Goal: Task Accomplishment & Management: Manage account settings

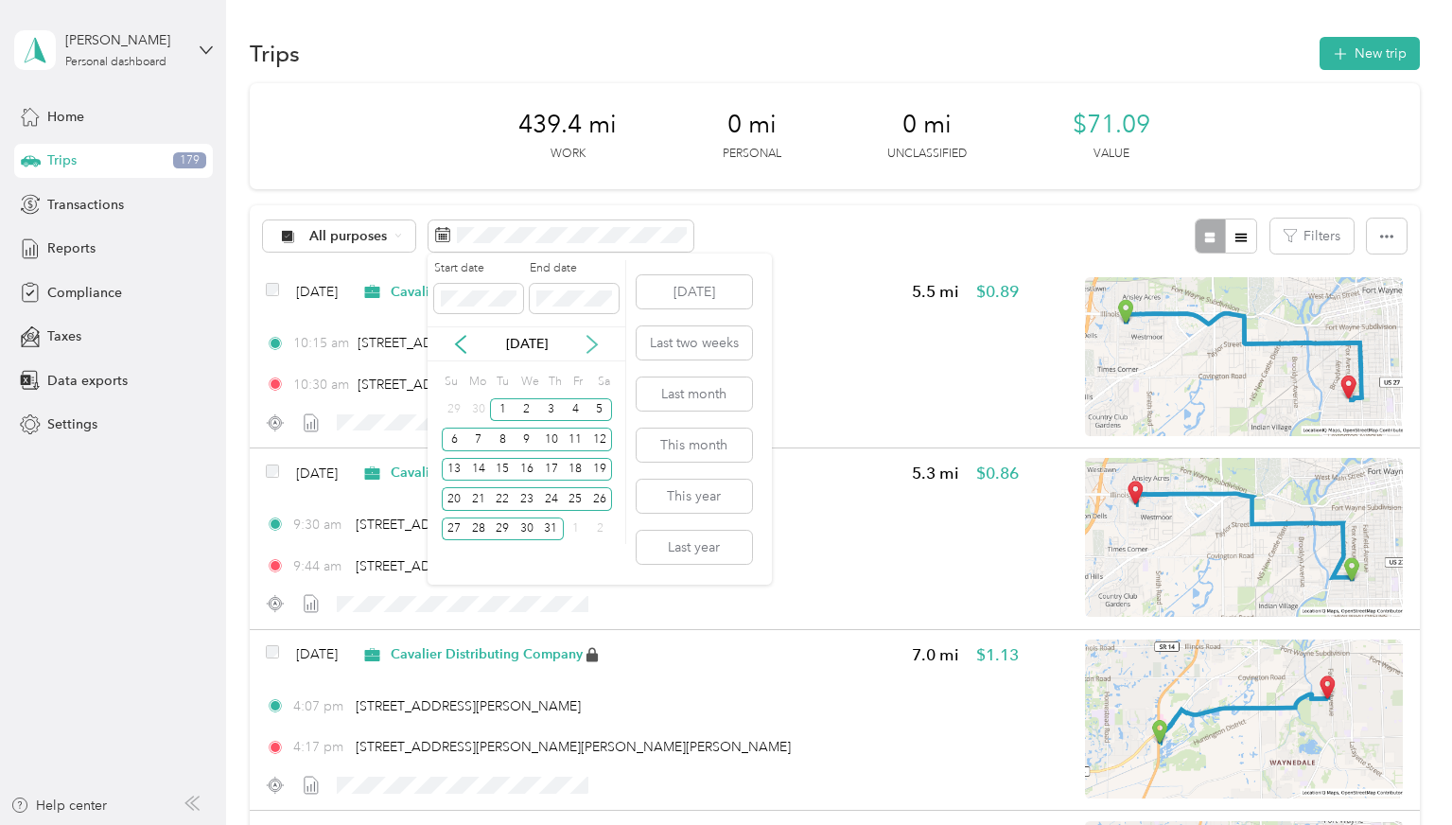
click at [591, 342] on icon at bounding box center [592, 344] width 19 height 19
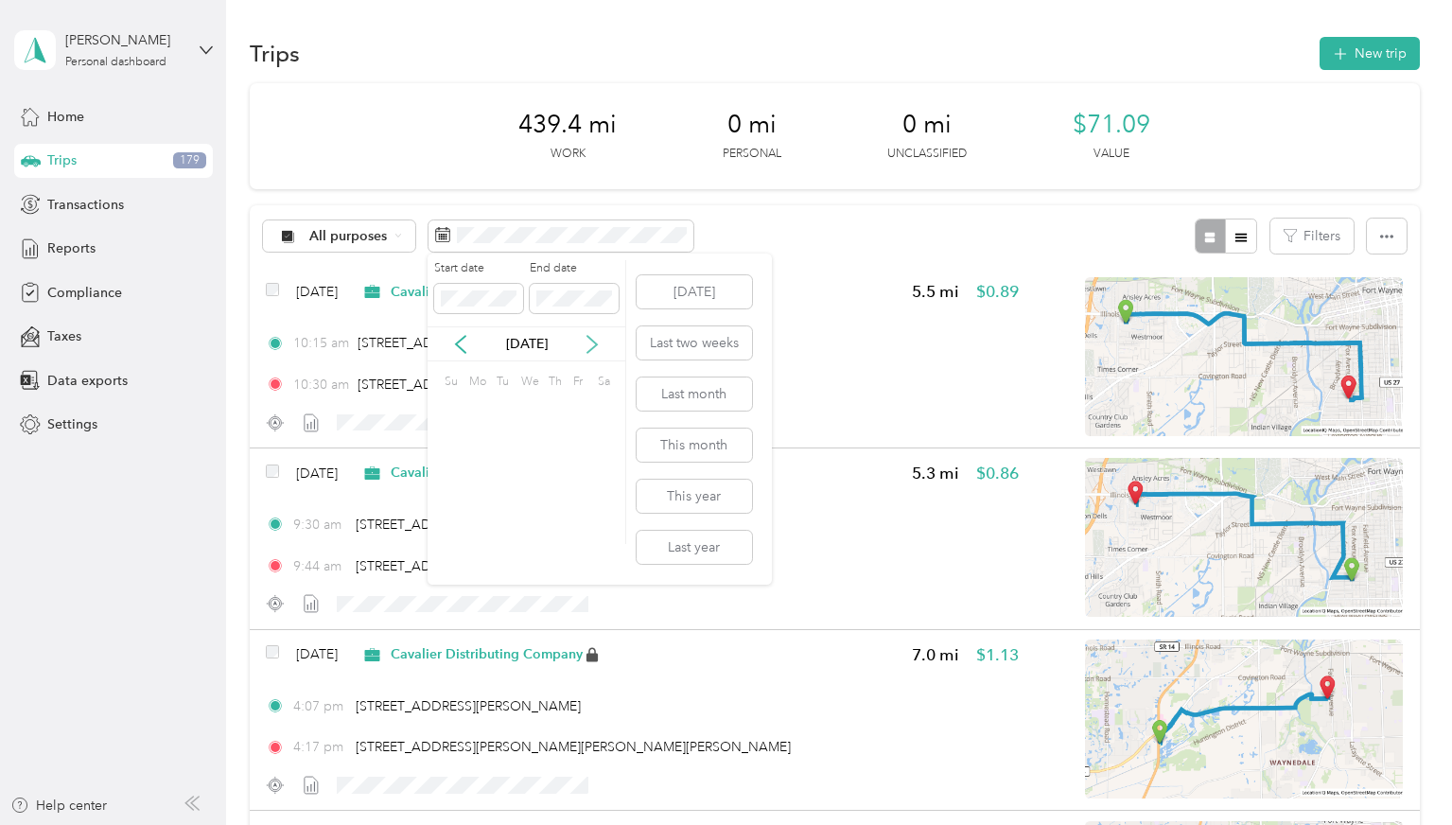
click at [591, 342] on icon at bounding box center [592, 344] width 19 height 19
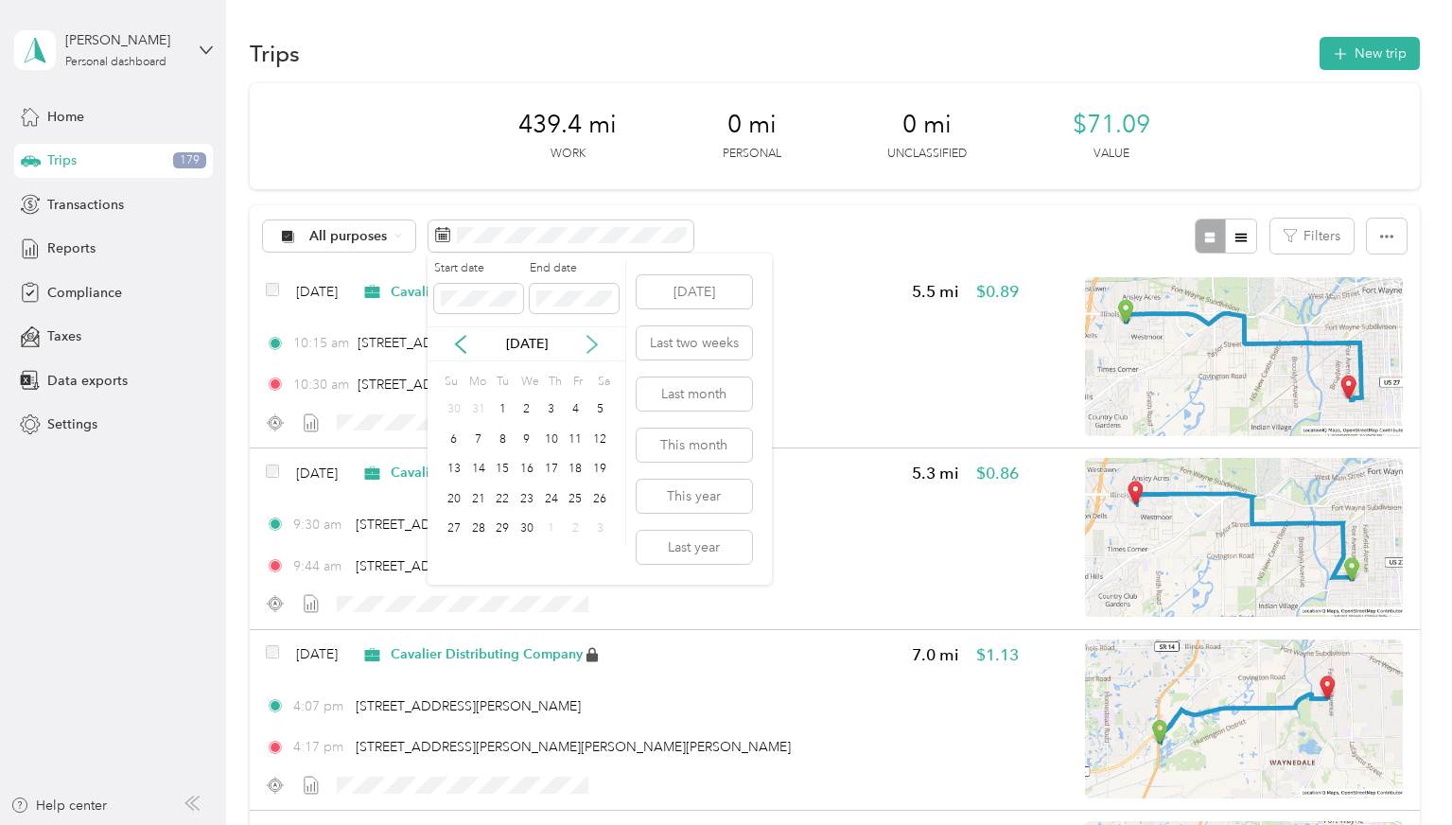
click at [591, 342] on icon at bounding box center [592, 344] width 19 height 19
click at [591, 341] on icon at bounding box center [592, 344] width 19 height 19
click at [574, 416] on div "1" at bounding box center [576, 410] width 25 height 24
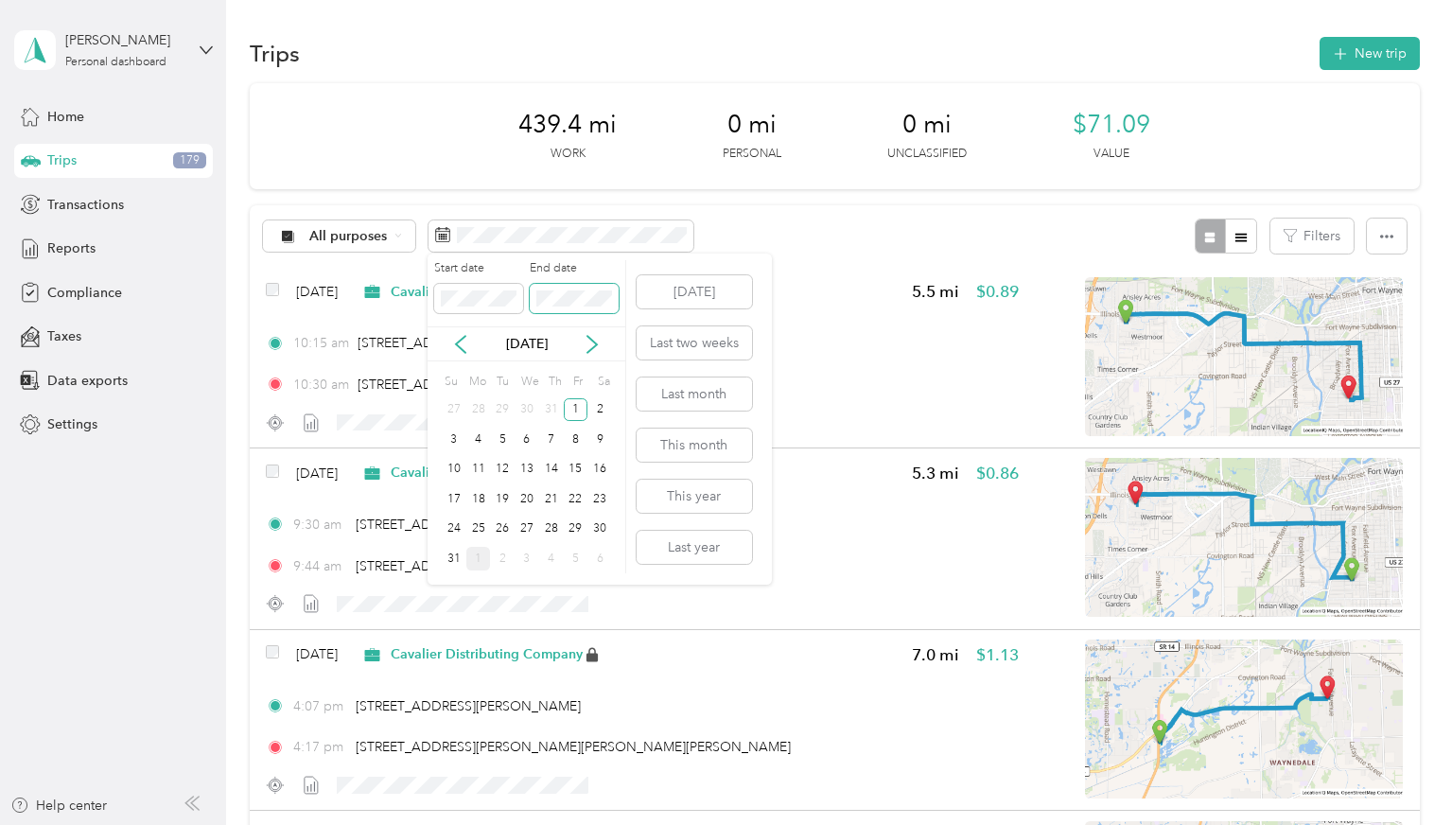
click at [577, 309] on span at bounding box center [574, 299] width 89 height 30
click at [447, 558] on div "31" at bounding box center [454, 559] width 25 height 24
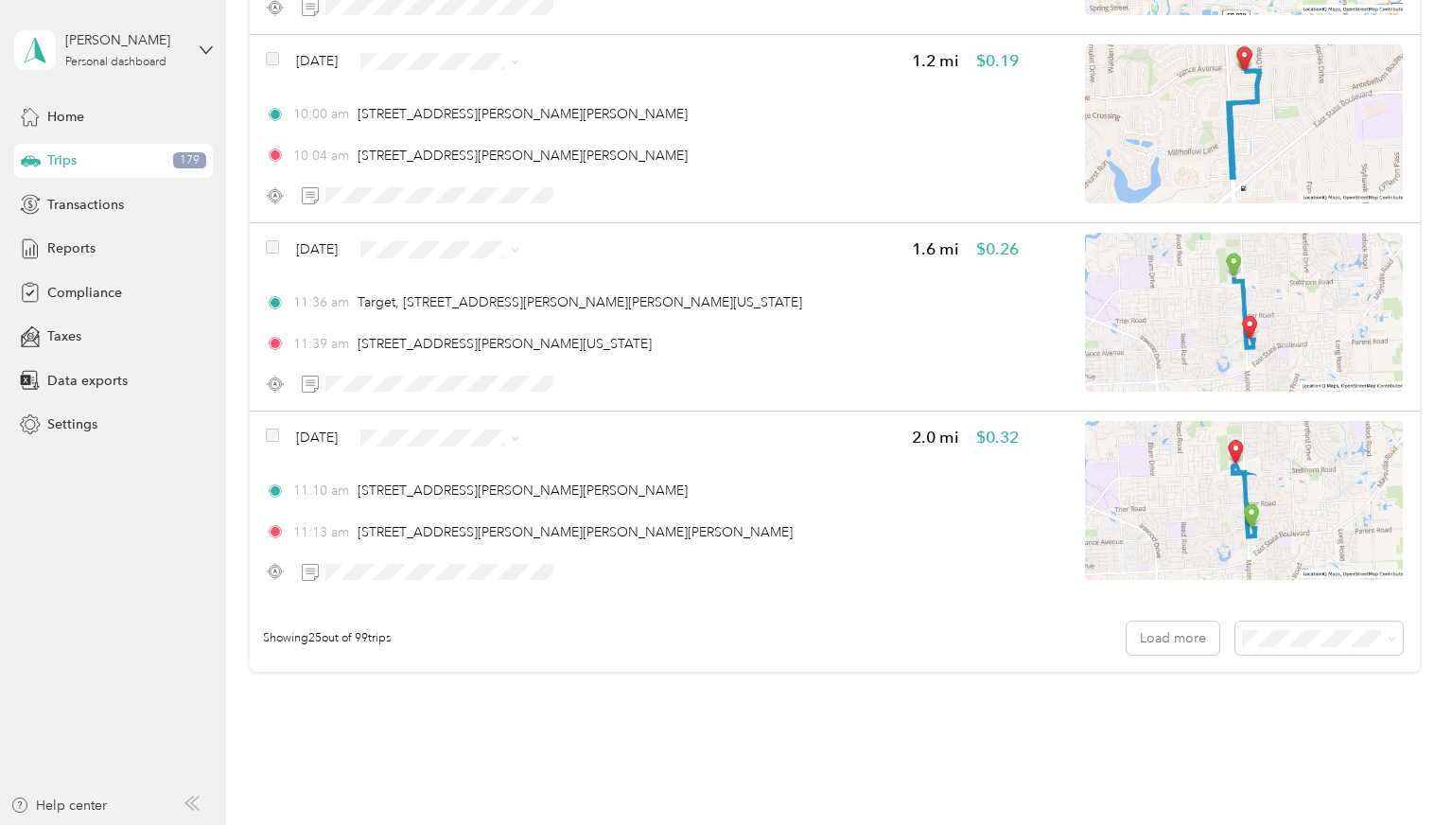
scroll to position [4480, 0]
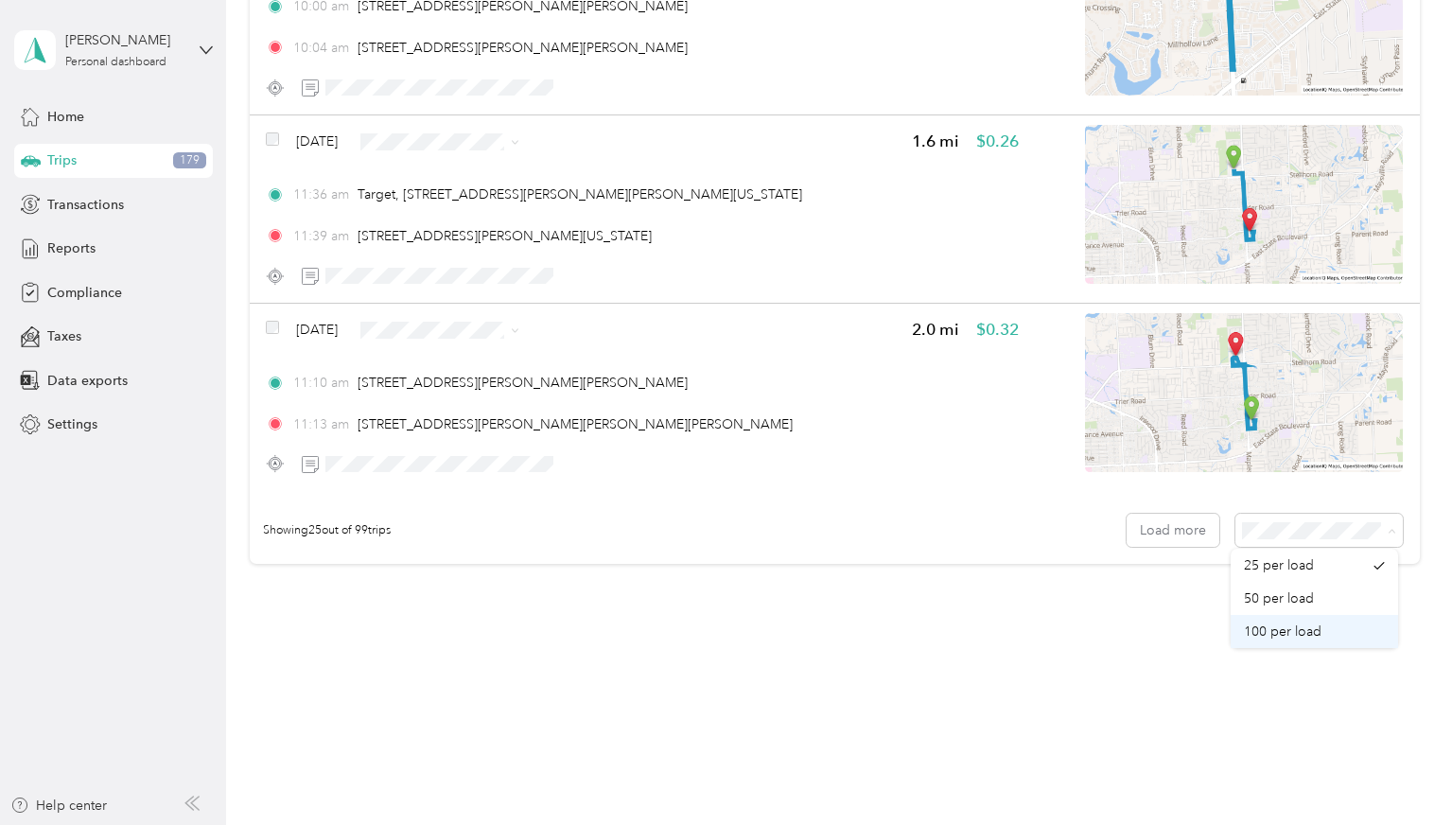
click at [1285, 637] on span "100 per load" at bounding box center [1283, 631] width 78 height 16
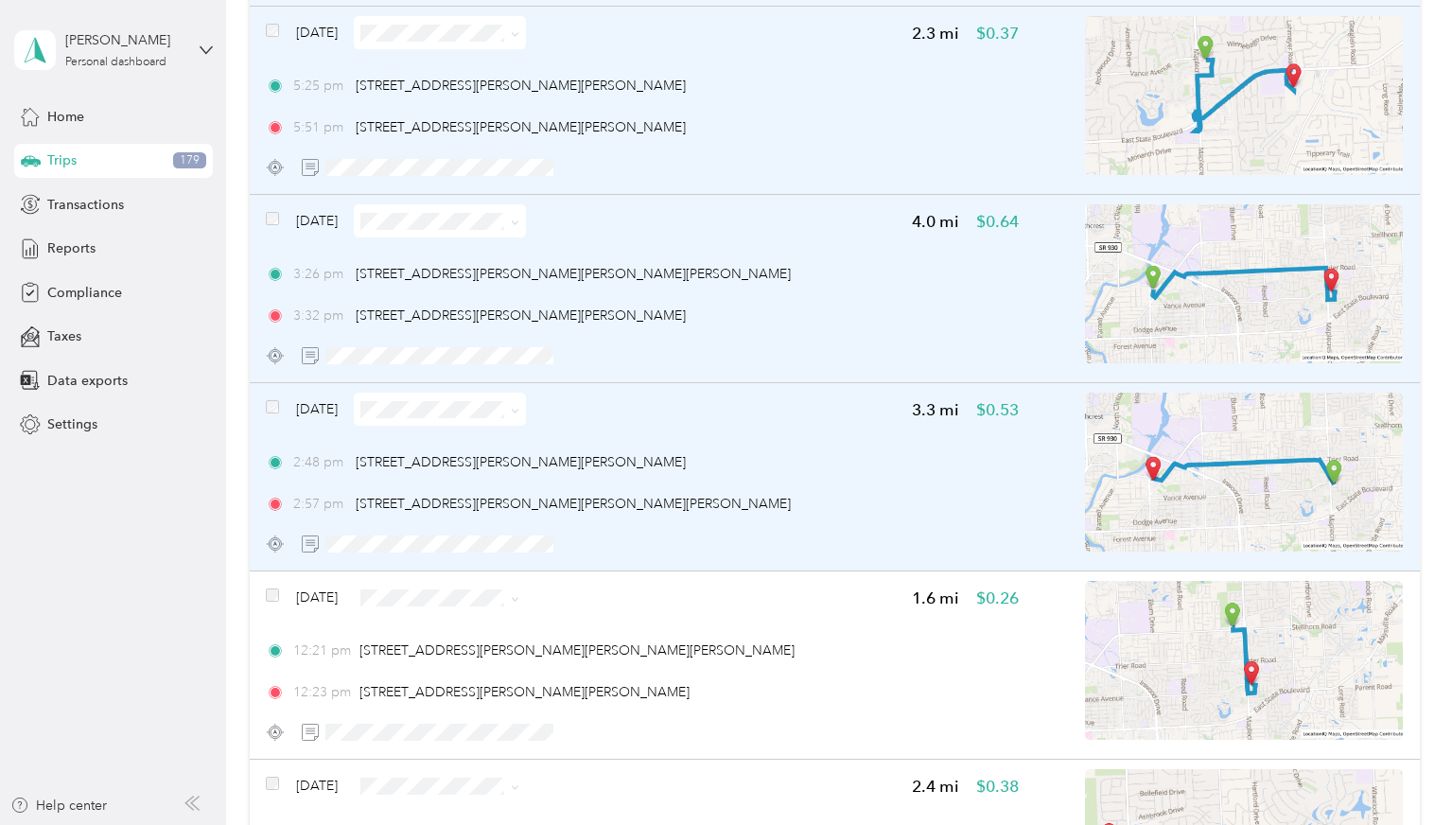
scroll to position [851, 0]
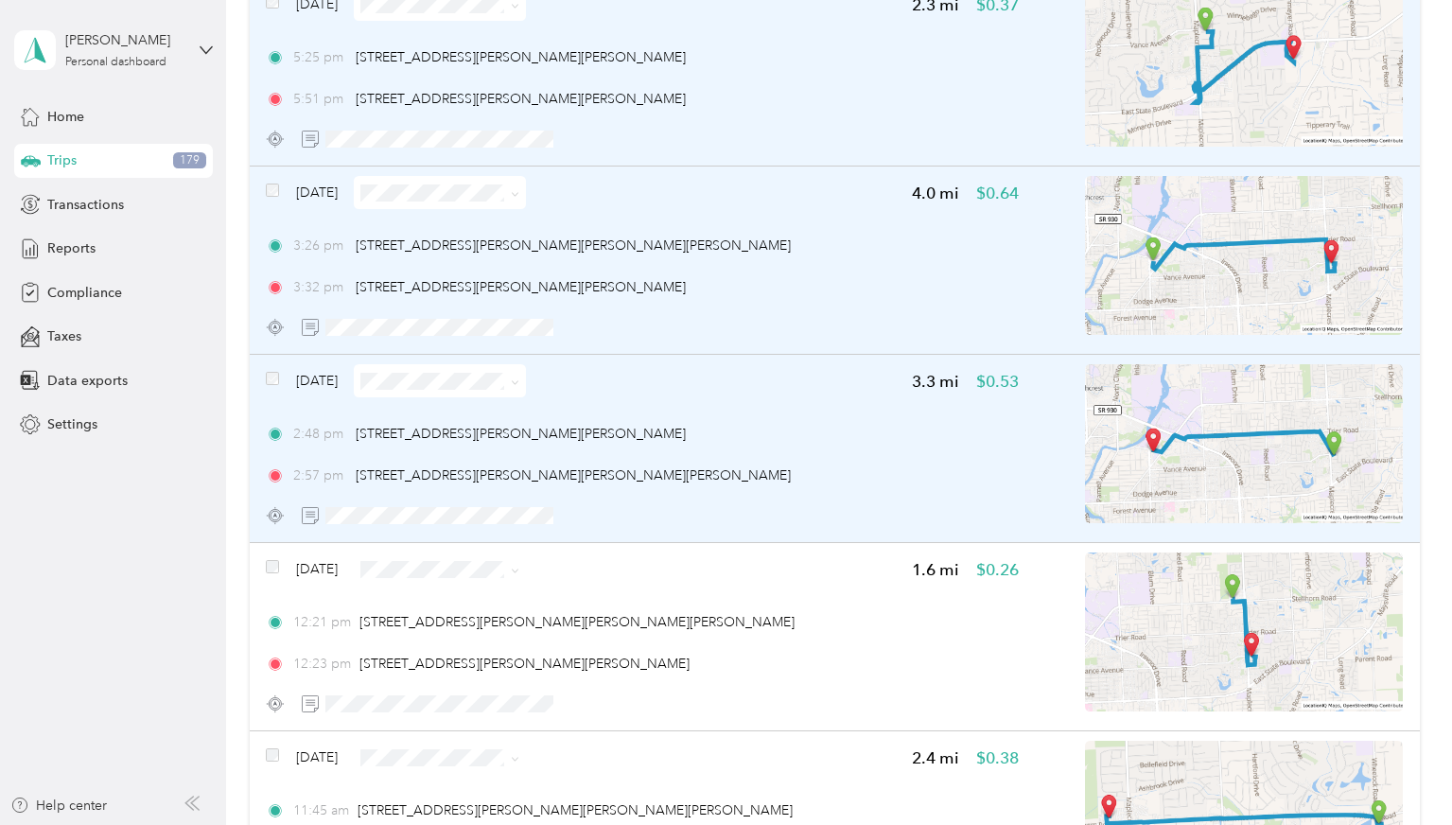
click at [278, 371] on span at bounding box center [272, 381] width 13 height 20
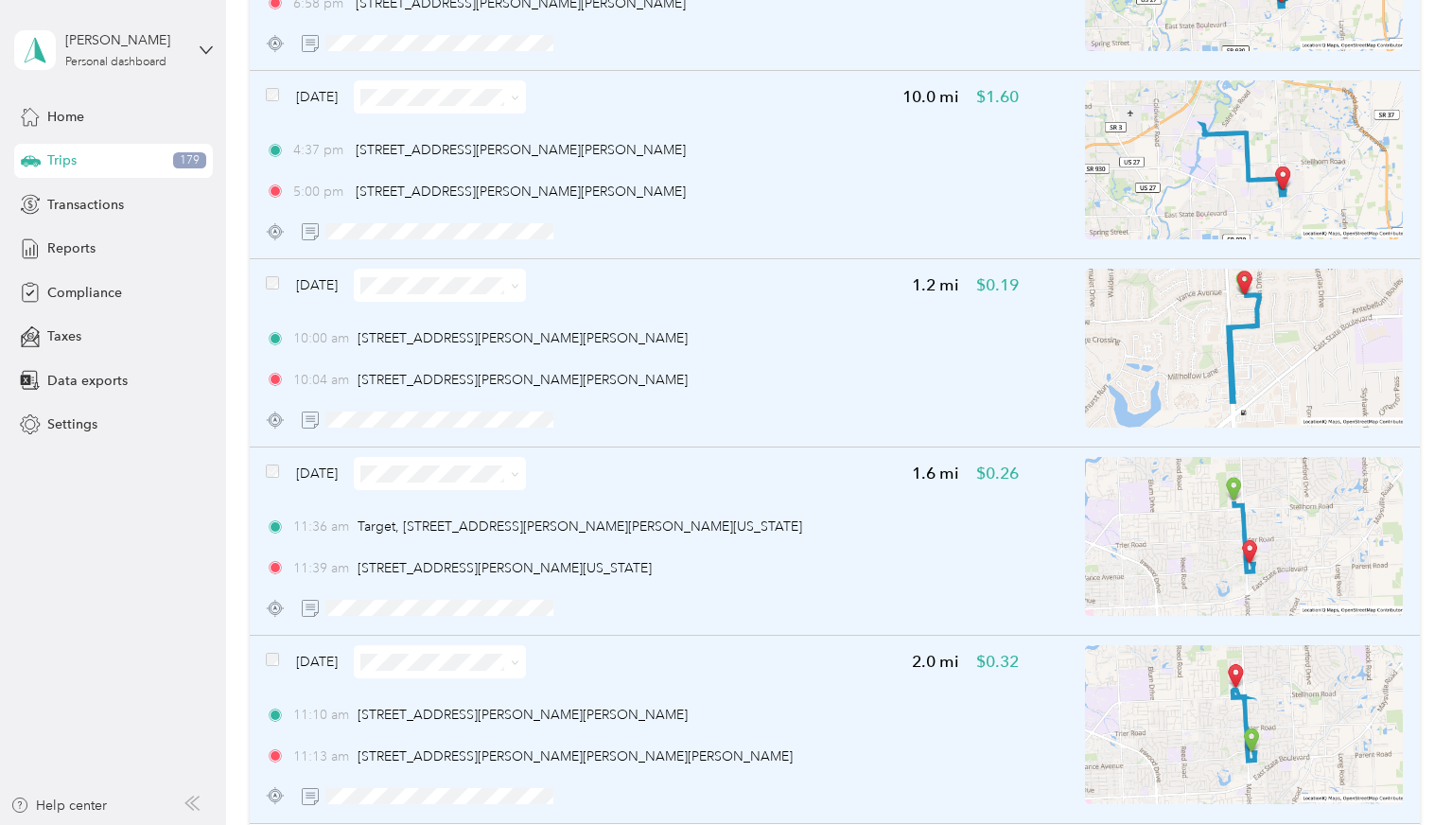
scroll to position [4256, 0]
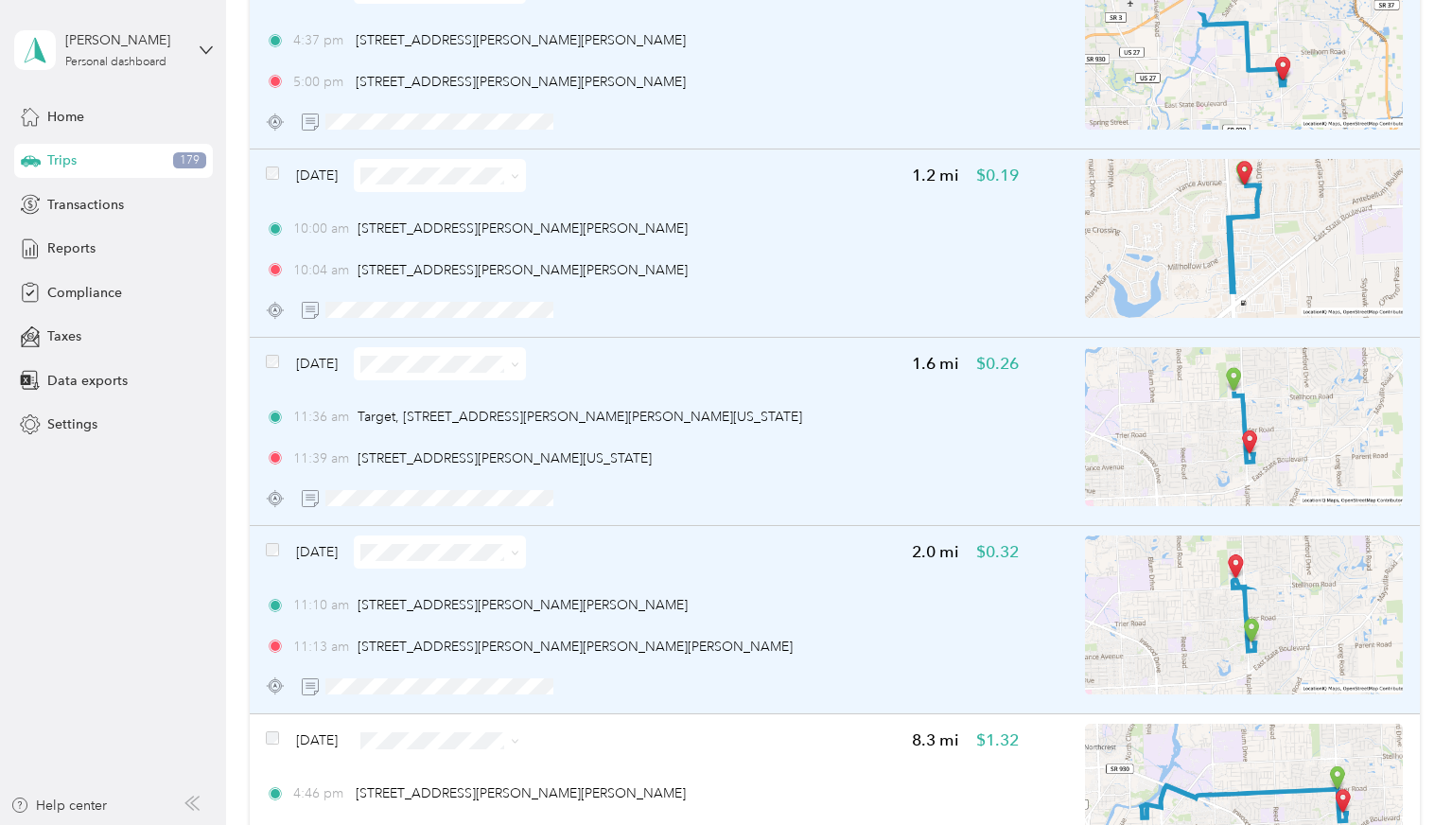
click at [266, 543] on div at bounding box center [272, 549] width 13 height 13
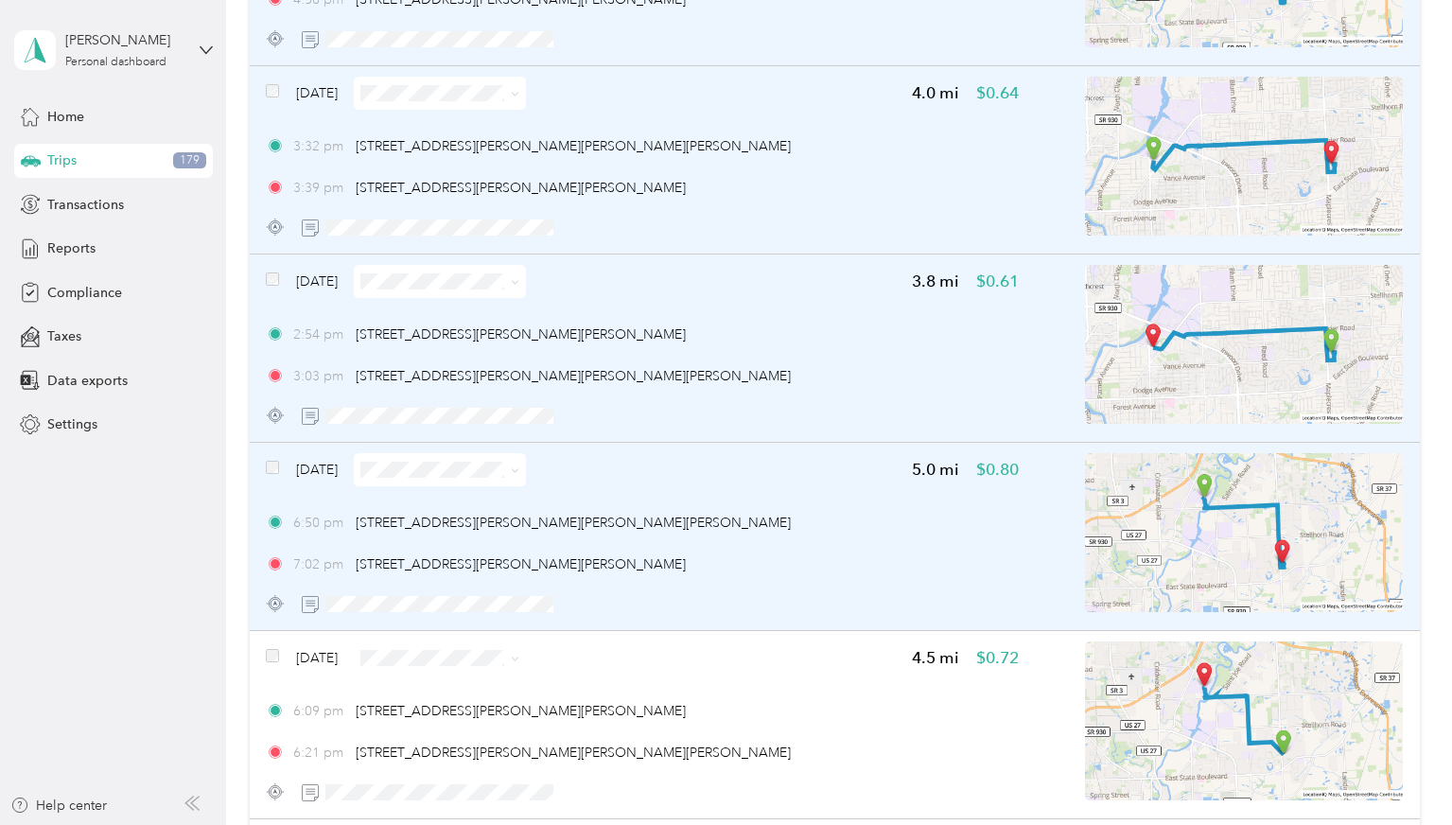
scroll to position [6999, 0]
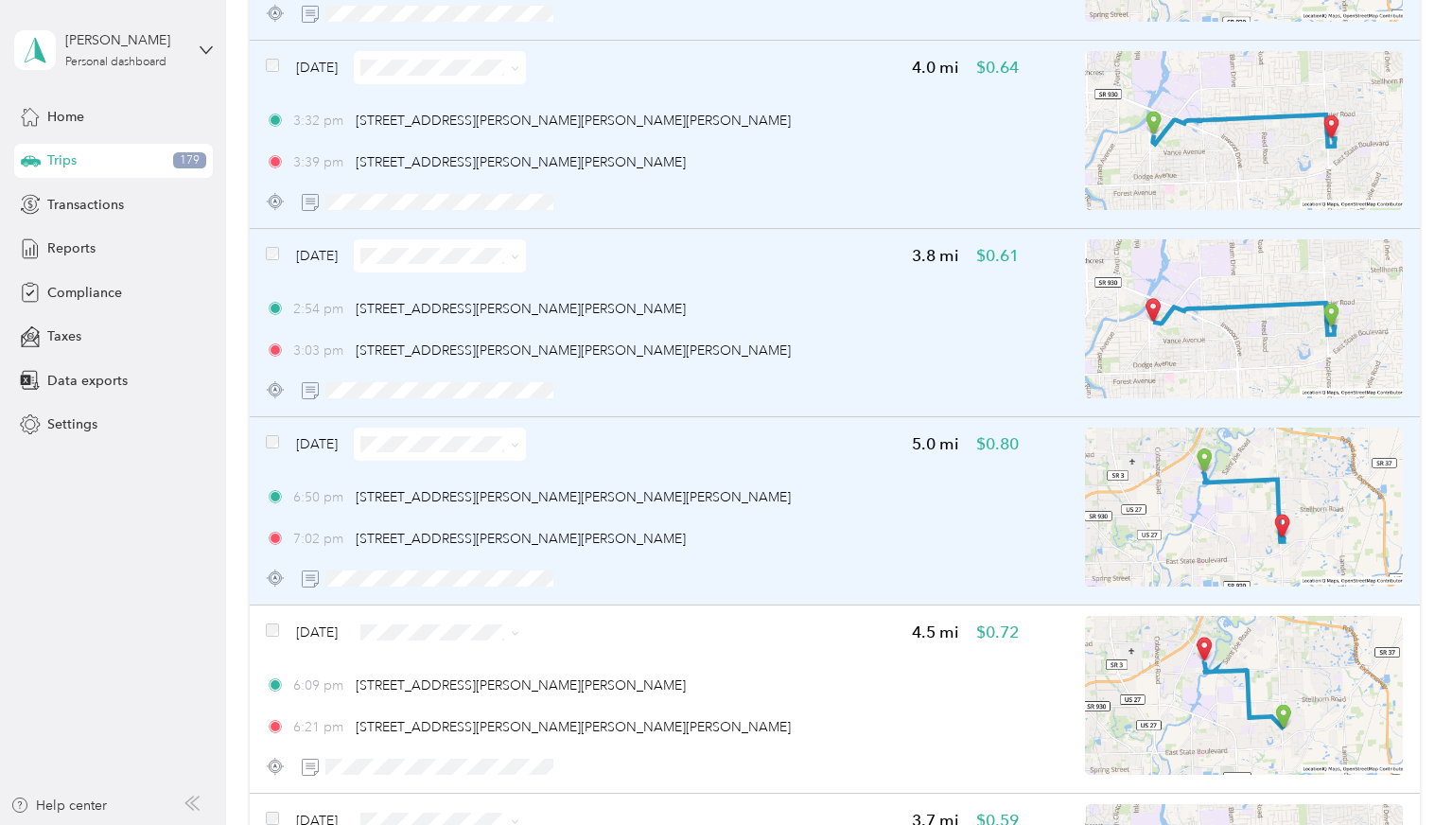
click at [267, 435] on div at bounding box center [272, 441] width 13 height 13
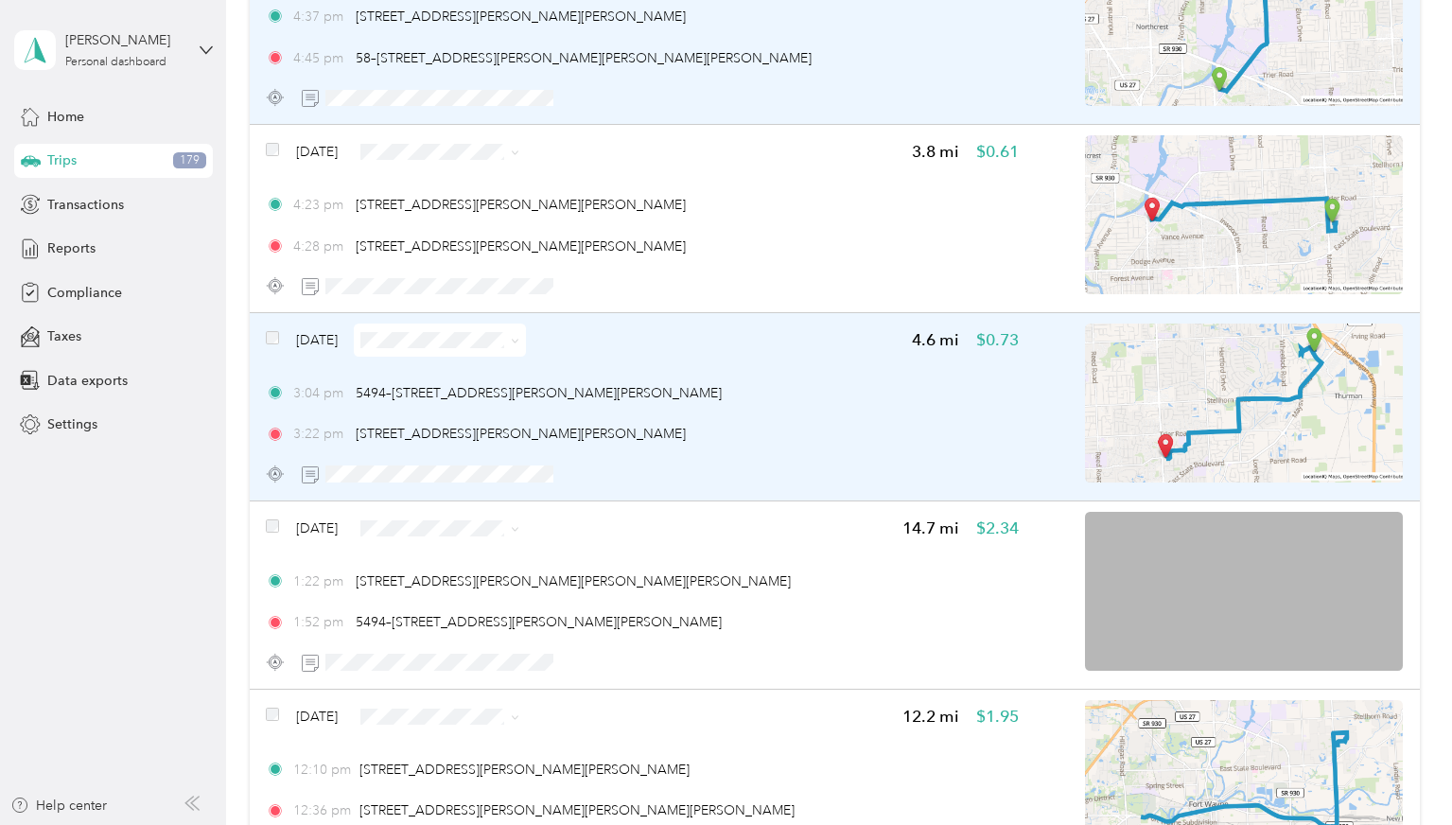
scroll to position [9175, 0]
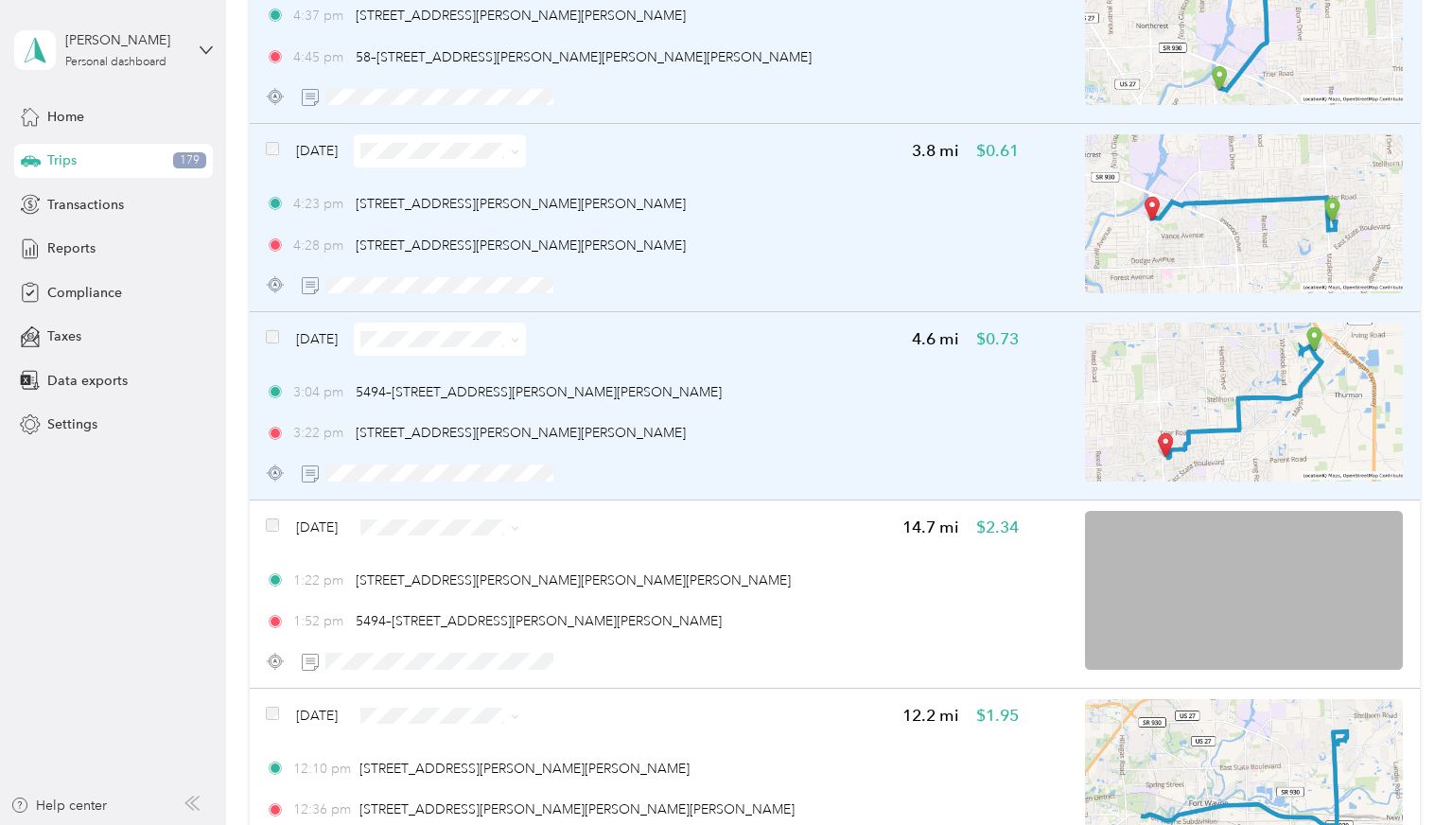
click at [275, 344] on span at bounding box center [272, 339] width 13 height 20
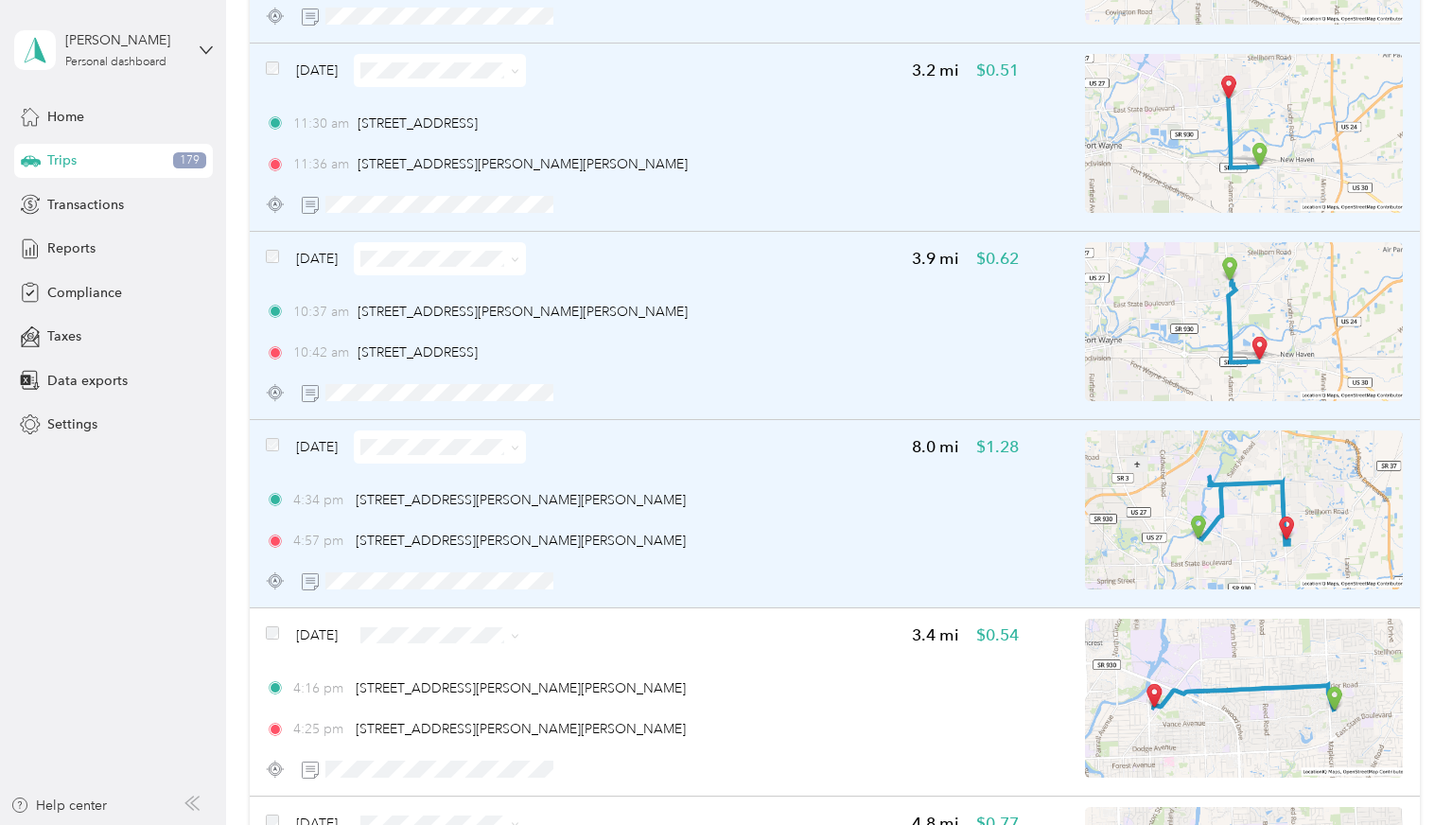
scroll to position [10120, 0]
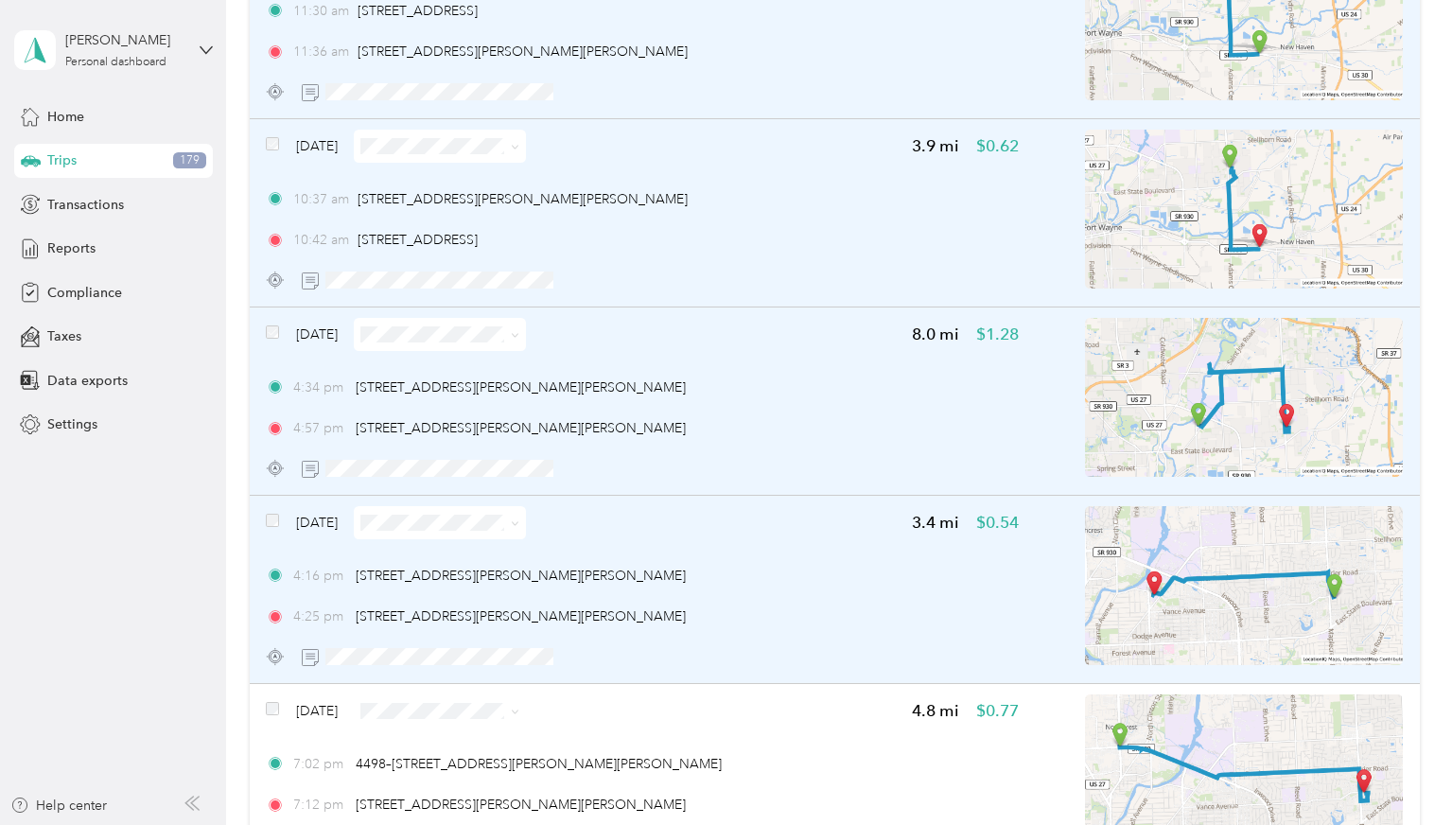
click at [277, 527] on span at bounding box center [272, 523] width 13 height 20
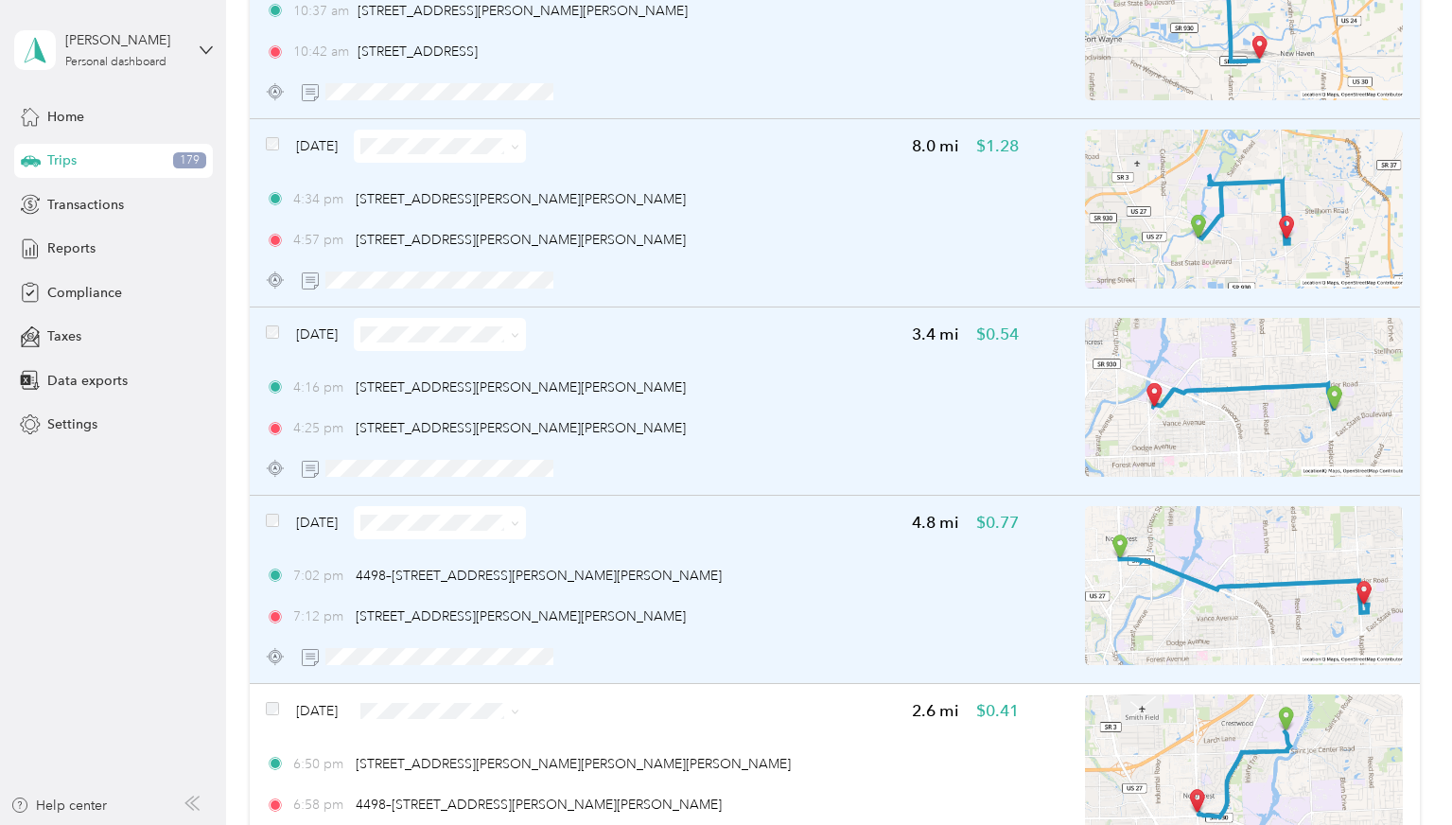
scroll to position [10310, 0]
click at [283, 518] on div "[DATE]" at bounding box center [396, 521] width 260 height 33
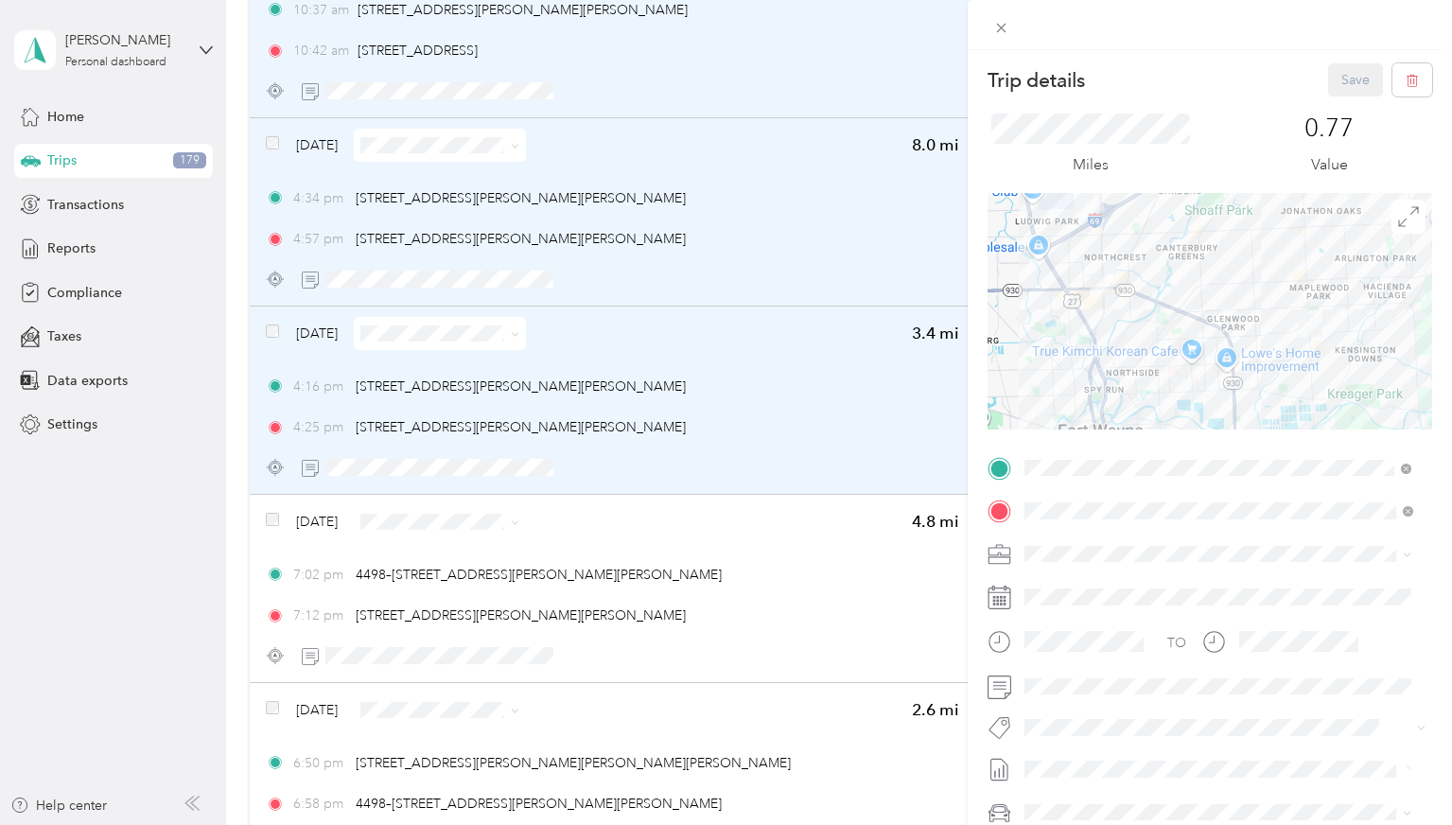
click at [277, 519] on div "Trip details Save This trip cannot be edited because it is either under review,…" at bounding box center [726, 412] width 1452 height 825
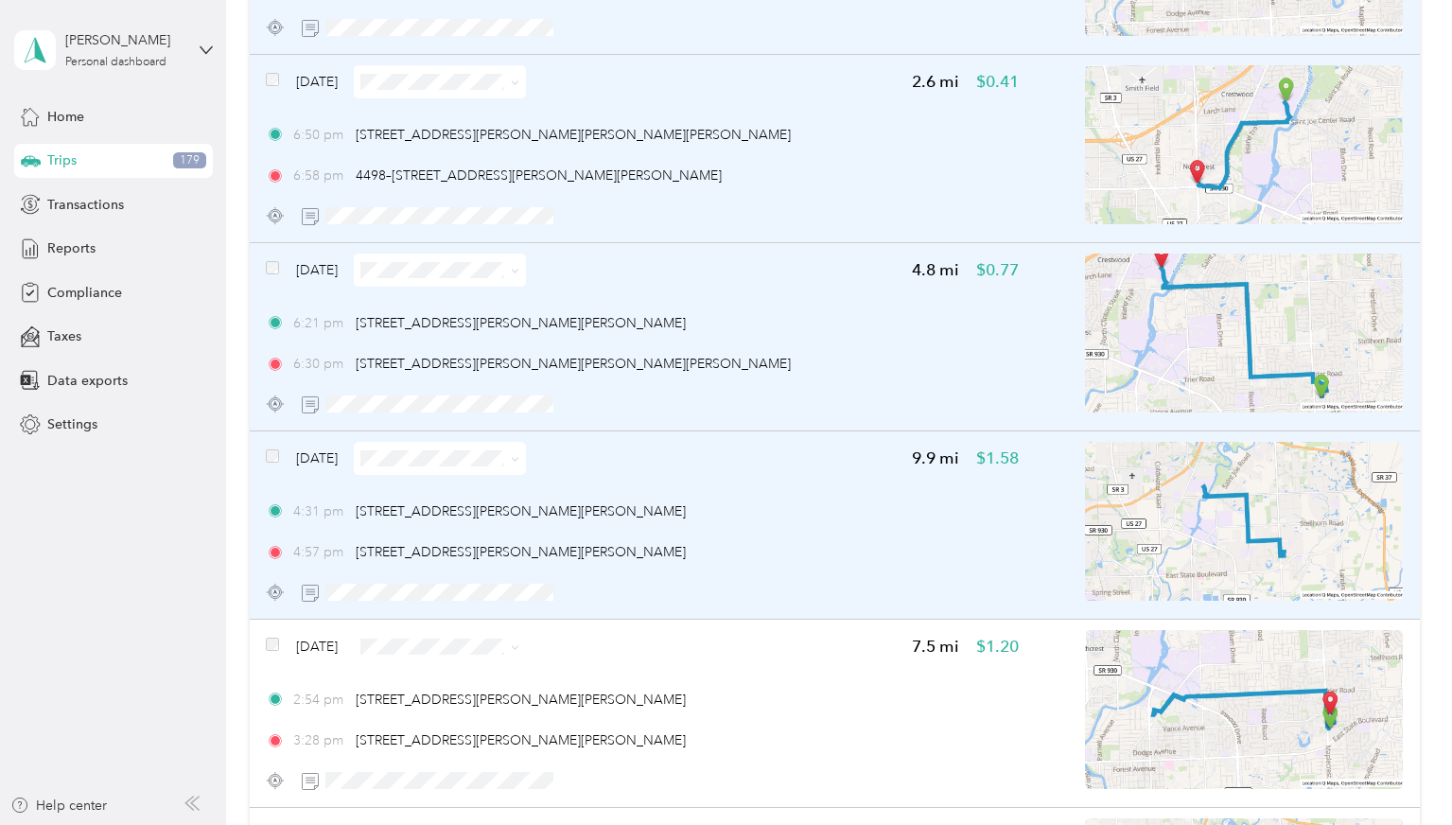
scroll to position [11066, 0]
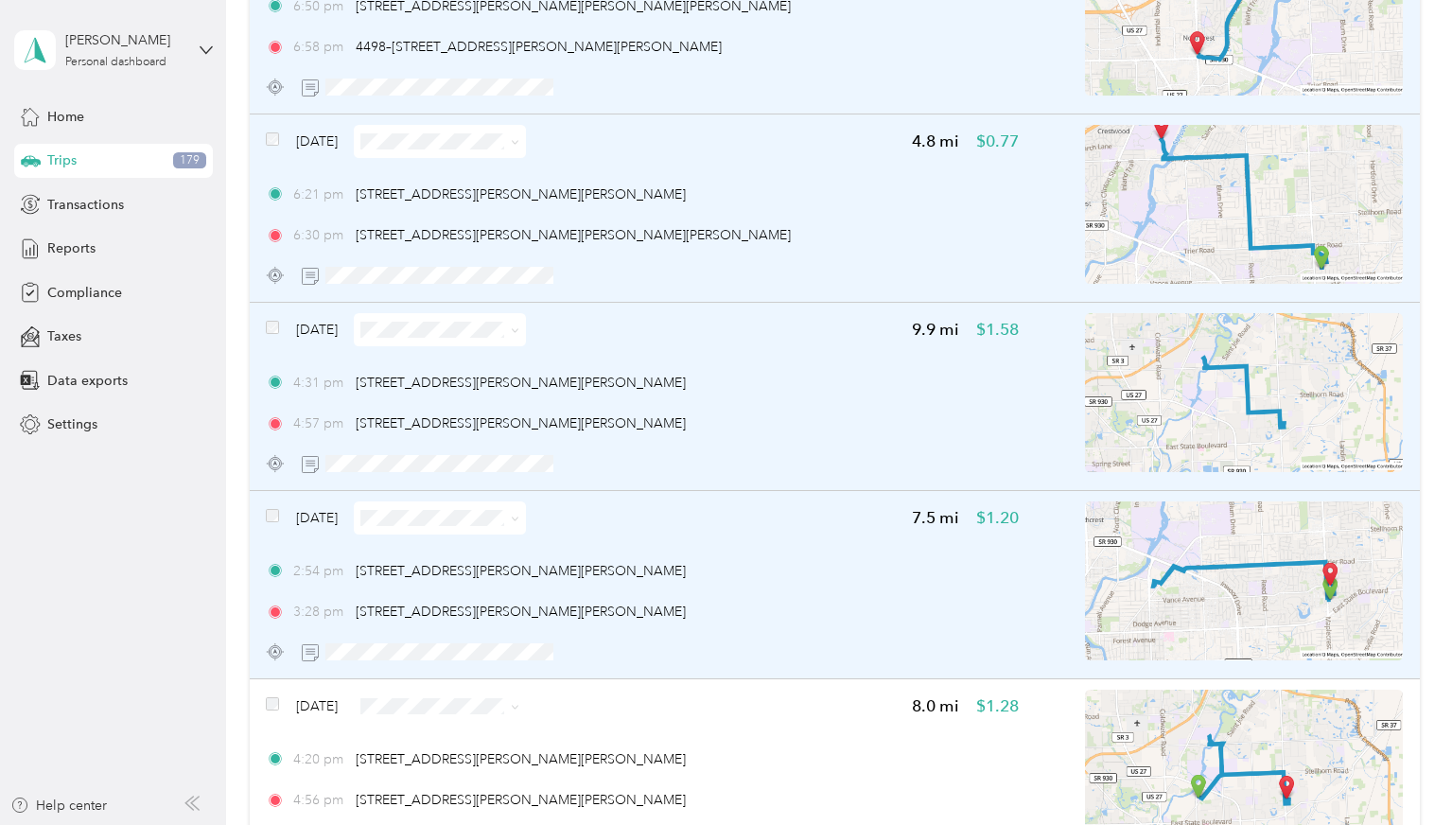
click at [282, 515] on div "[DATE]" at bounding box center [396, 517] width 260 height 33
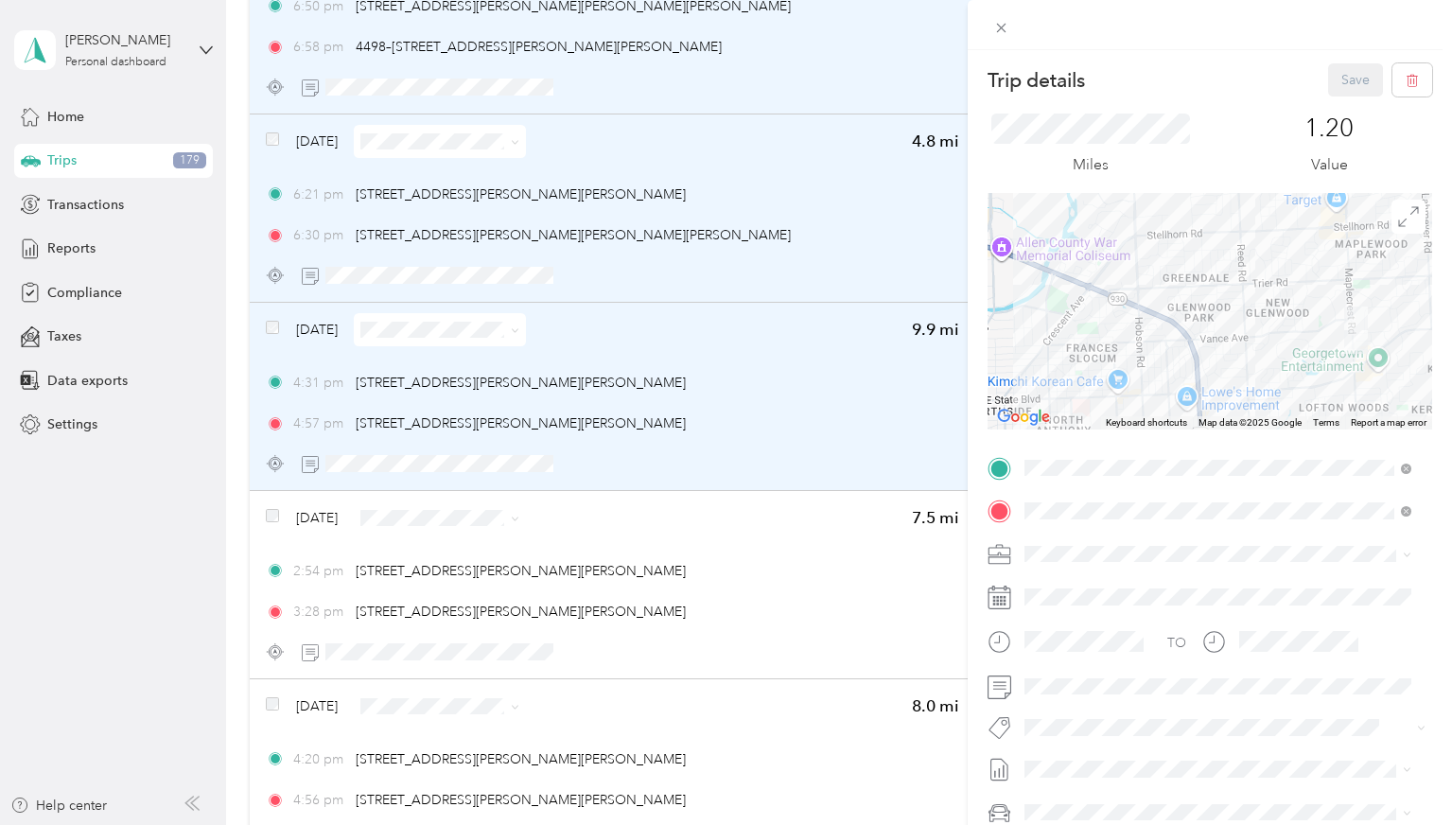
click at [272, 515] on div "Trip details Save This trip cannot be edited because it is either under review,…" at bounding box center [726, 412] width 1452 height 825
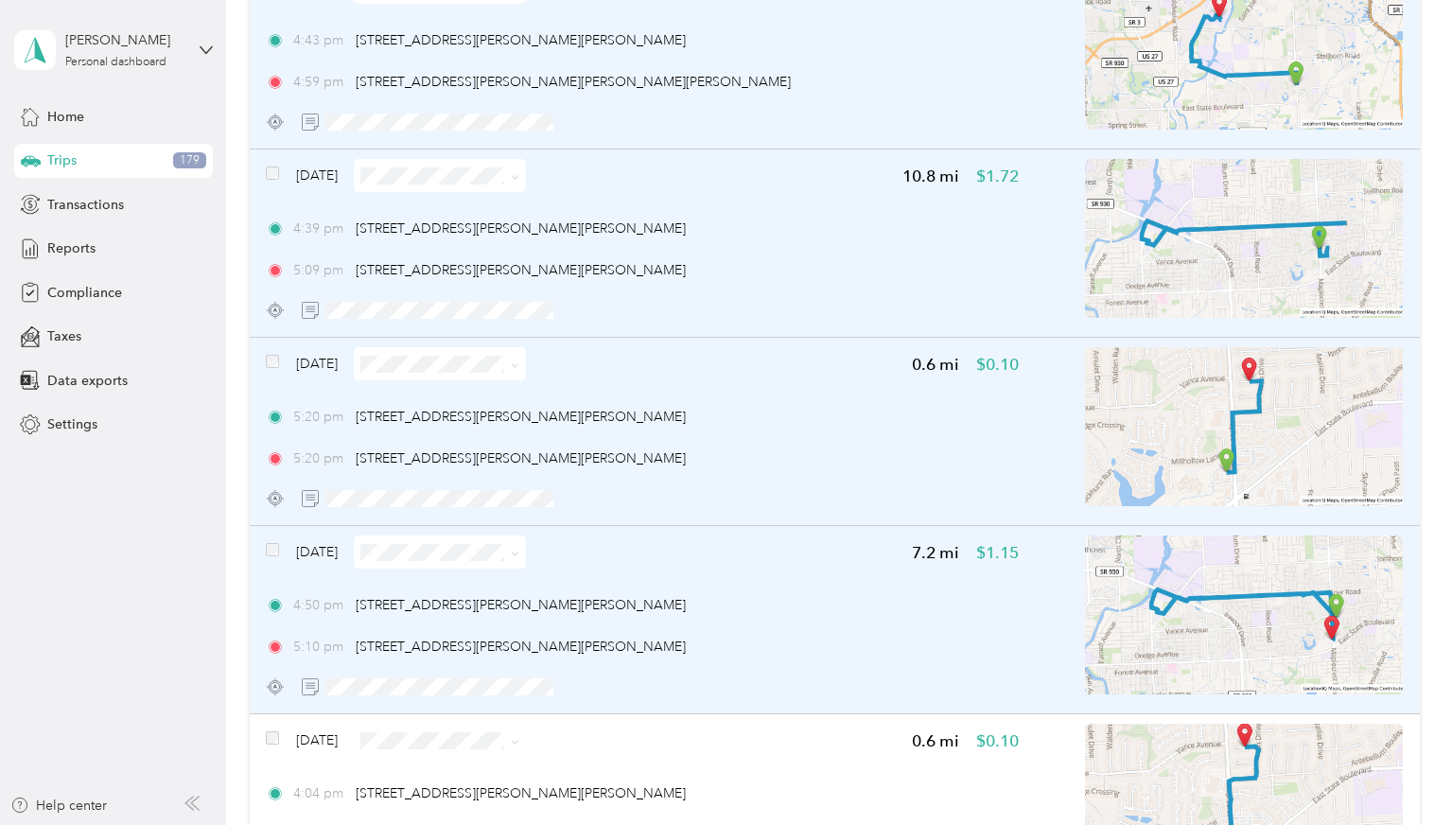
scroll to position [13526, 0]
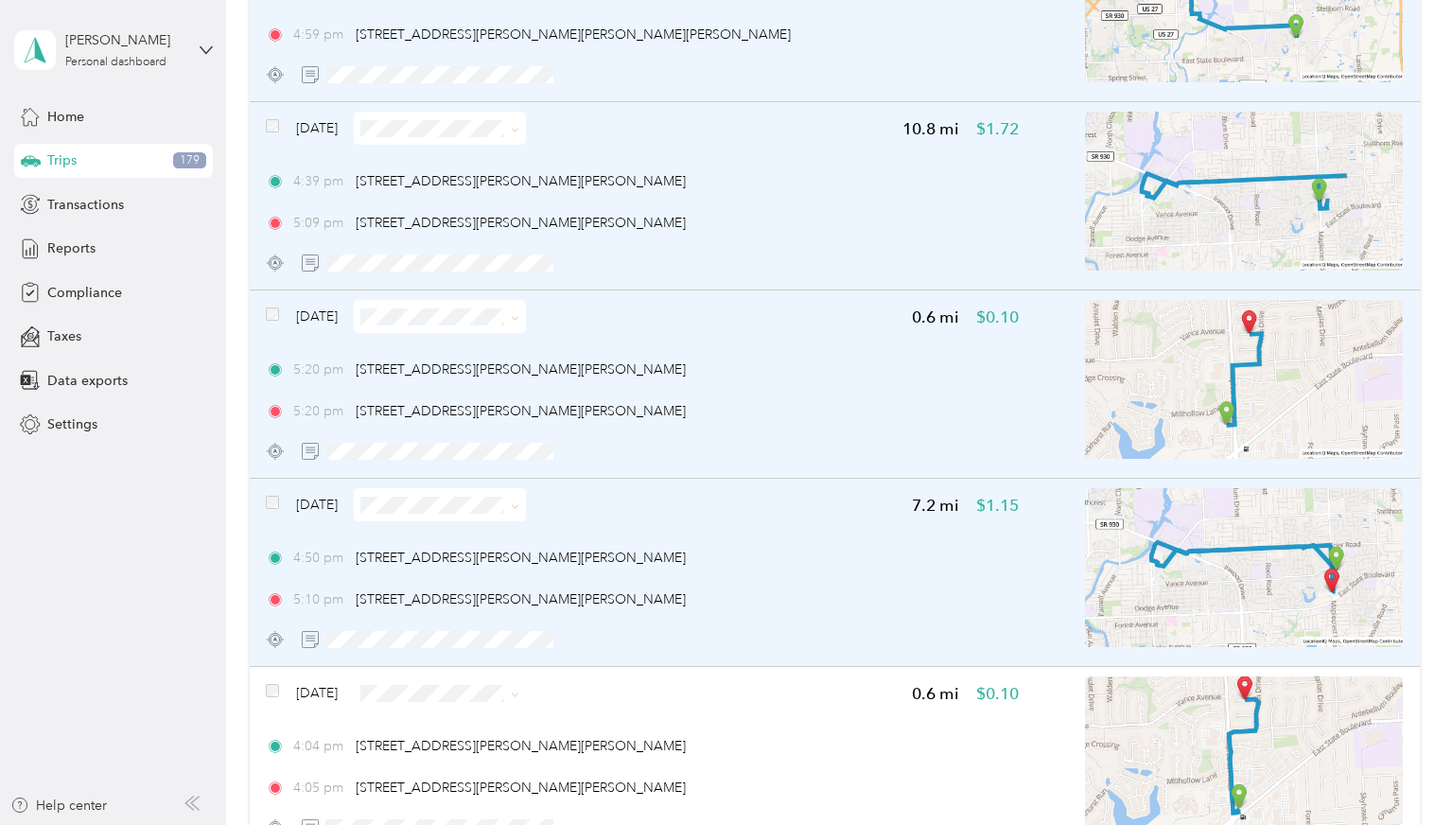
click at [282, 506] on div "[DATE]" at bounding box center [396, 504] width 260 height 33
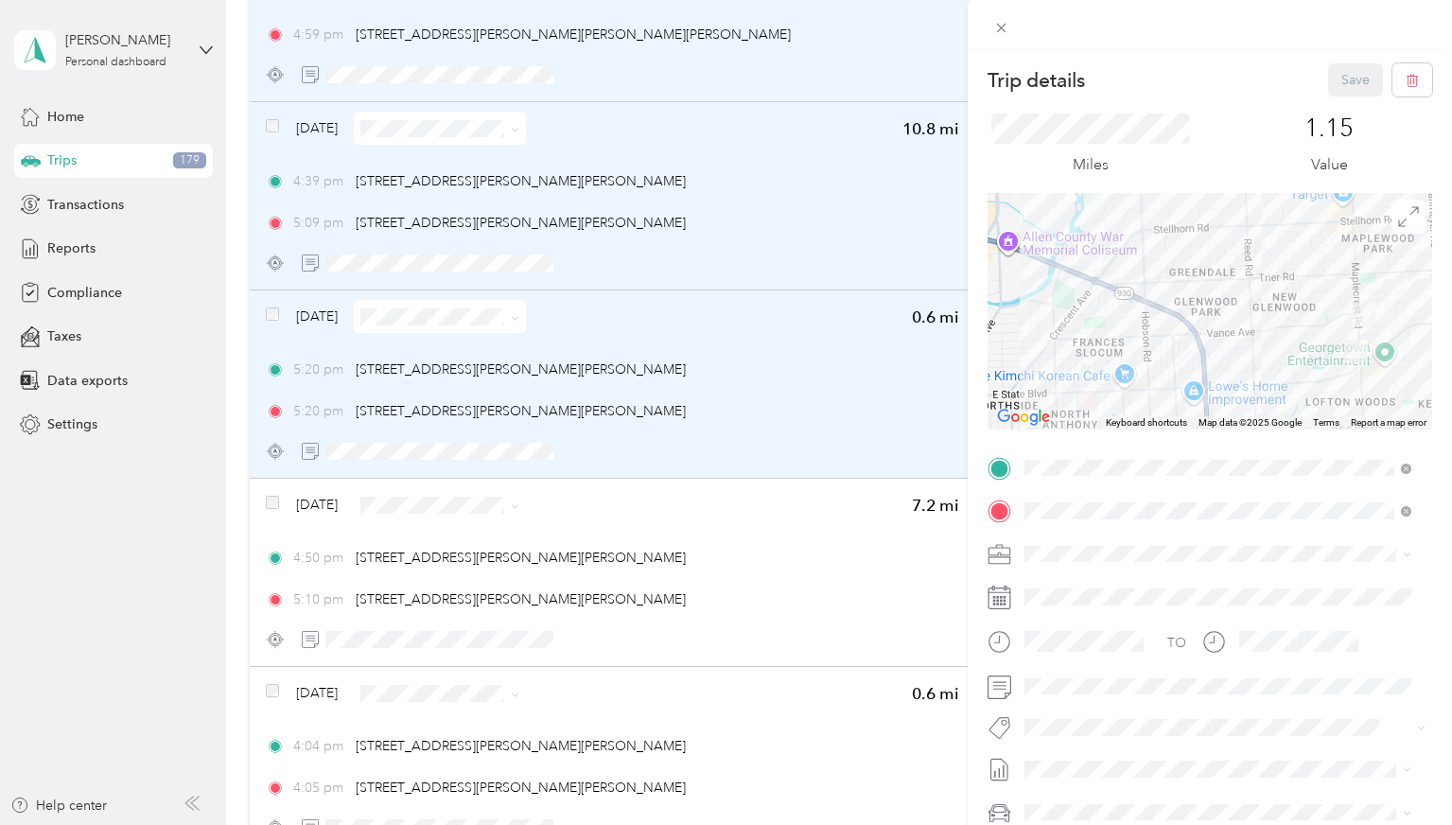
click at [276, 510] on div "Trip details Save This trip cannot be edited because it is either under review,…" at bounding box center [726, 412] width 1452 height 825
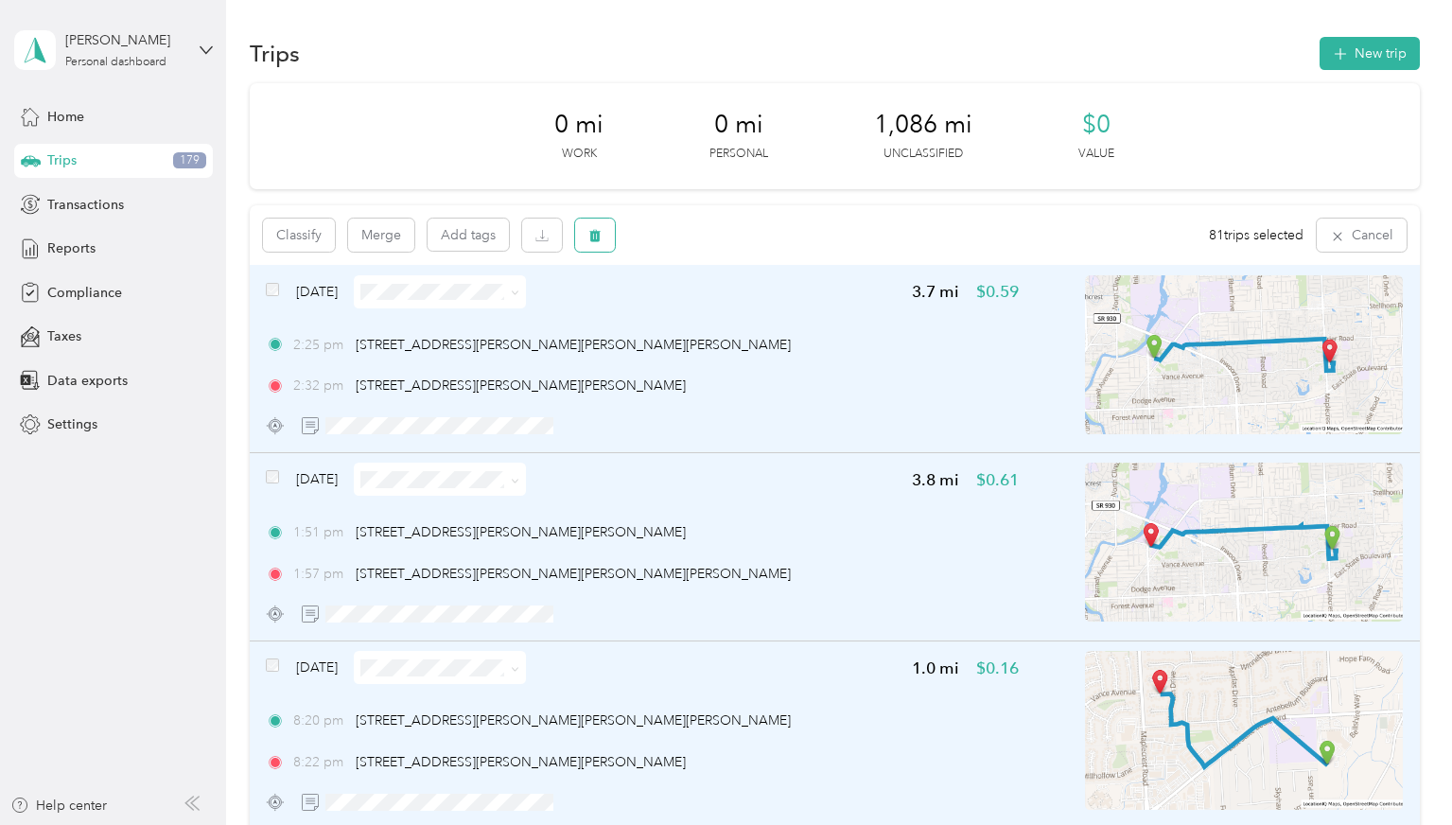
click at [600, 239] on icon "button" at bounding box center [594, 236] width 11 height 12
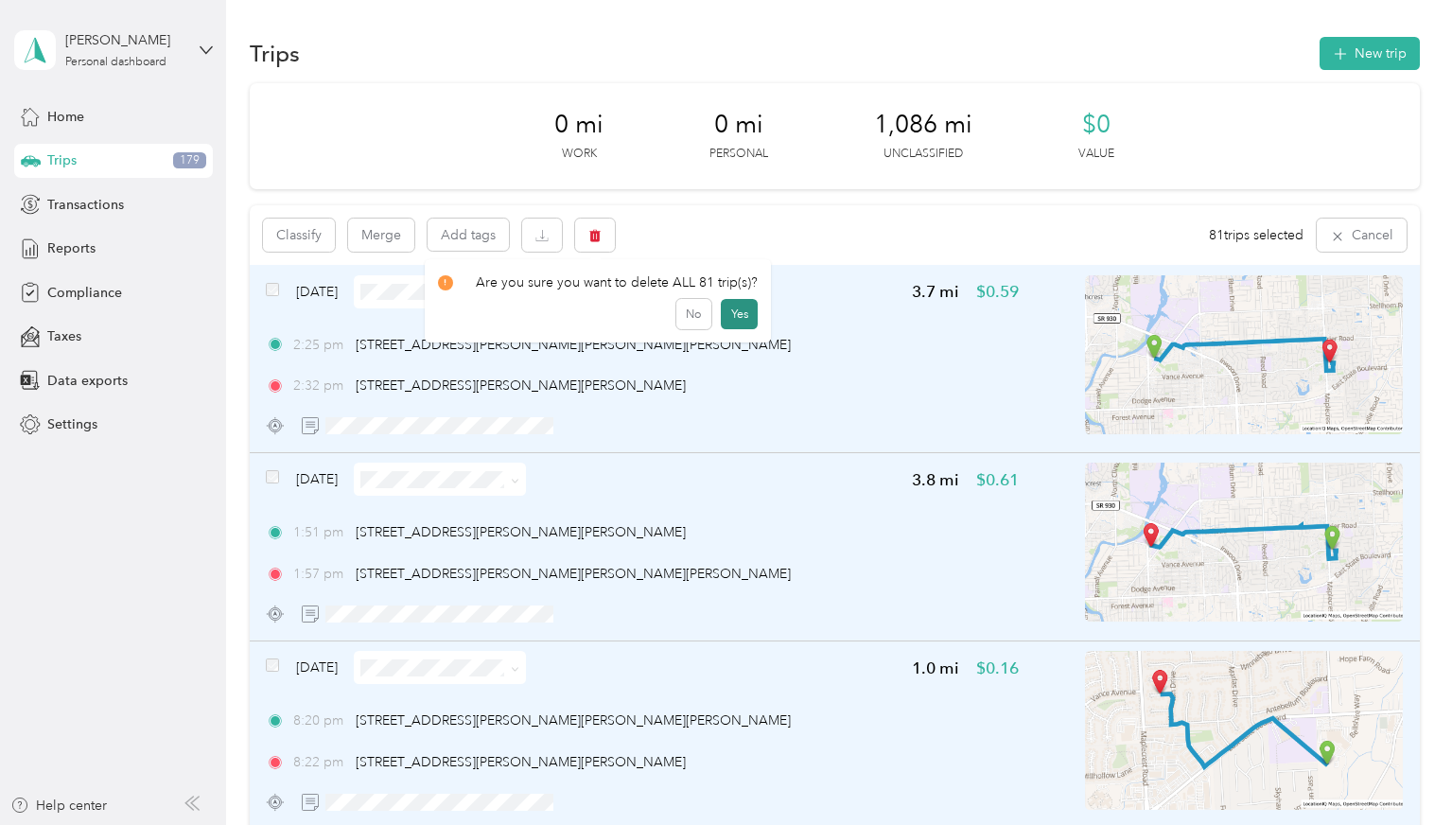
click at [728, 316] on button "Yes" at bounding box center [739, 314] width 37 height 30
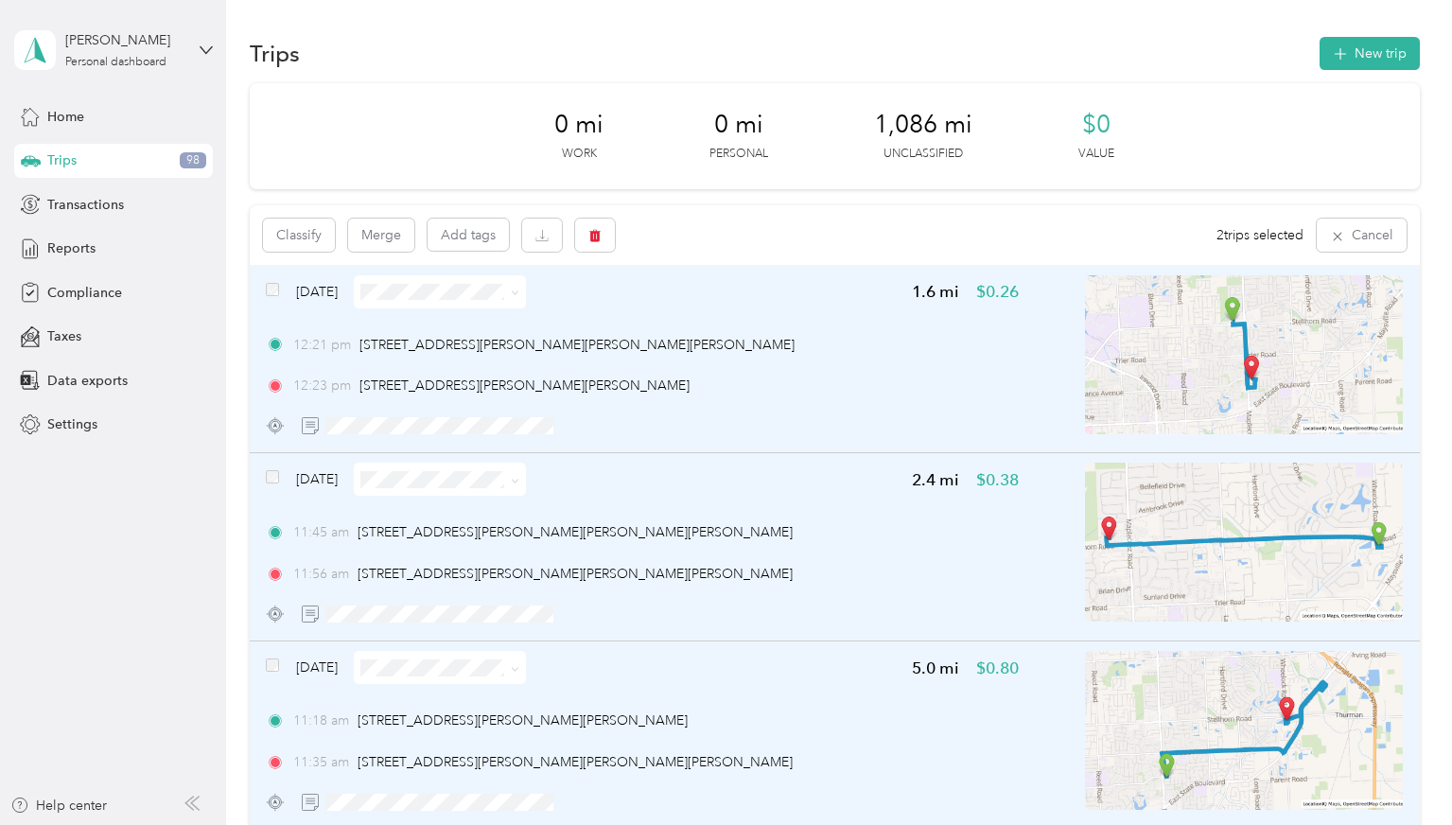
click at [267, 673] on span at bounding box center [272, 667] width 13 height 20
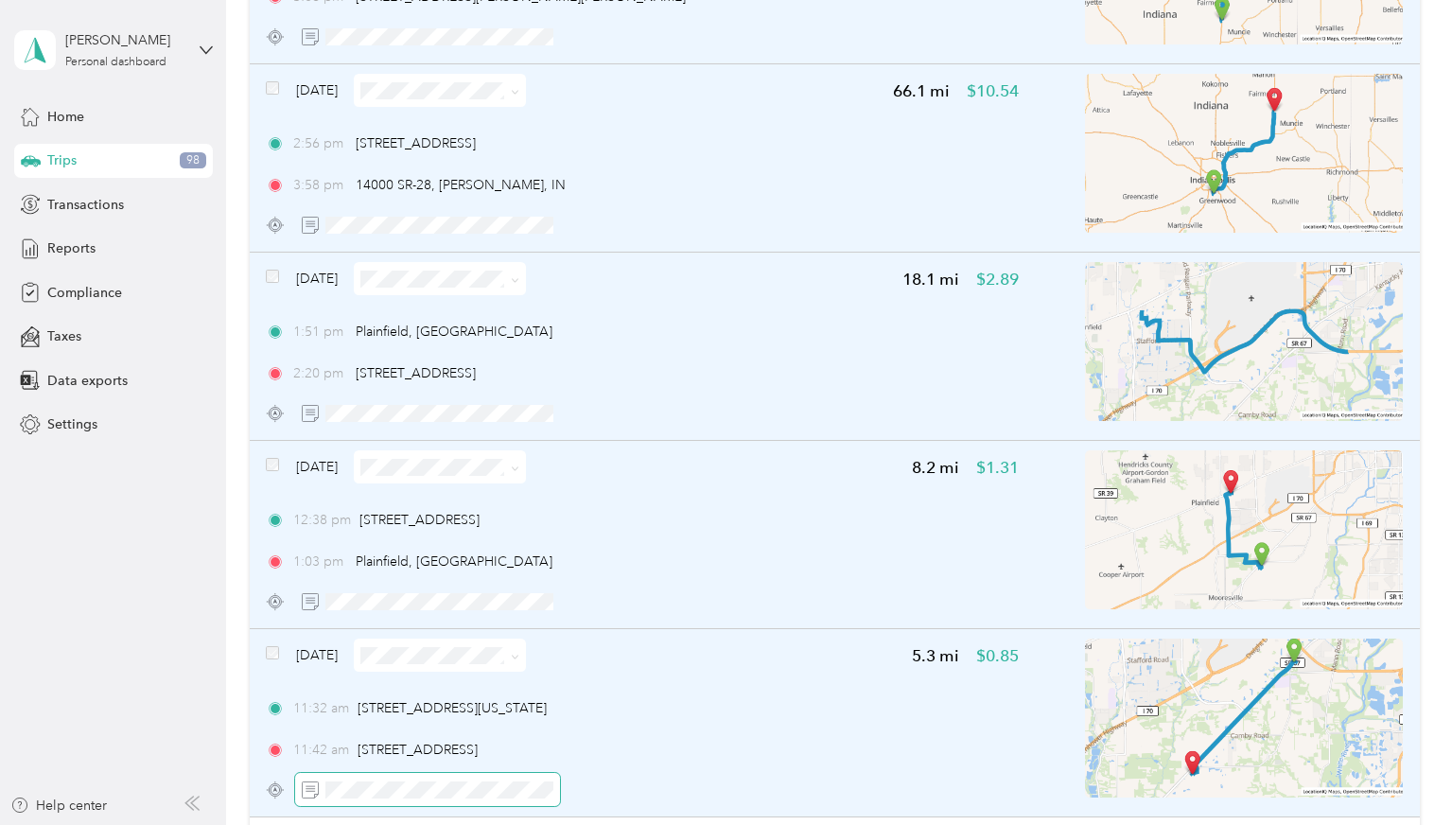
scroll to position [1324, 0]
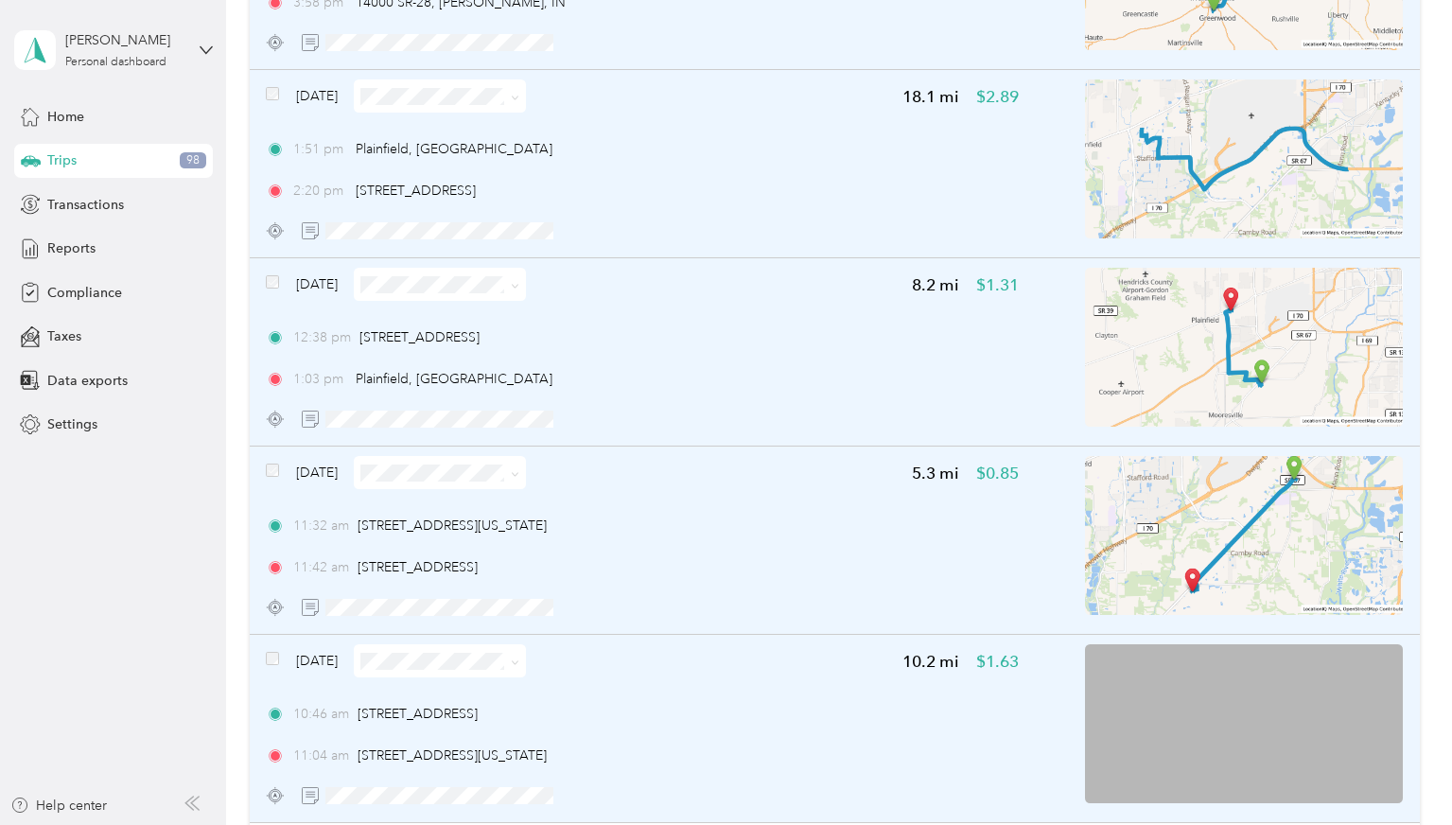
click at [271, 666] on span at bounding box center [272, 661] width 13 height 20
click at [265, 659] on div "[DATE] 10.2 mi $1.63 10:46 am [STREET_ADDRESS] 11:04 am [STREET_ADDRESS][US_STA…" at bounding box center [835, 729] width 1170 height 188
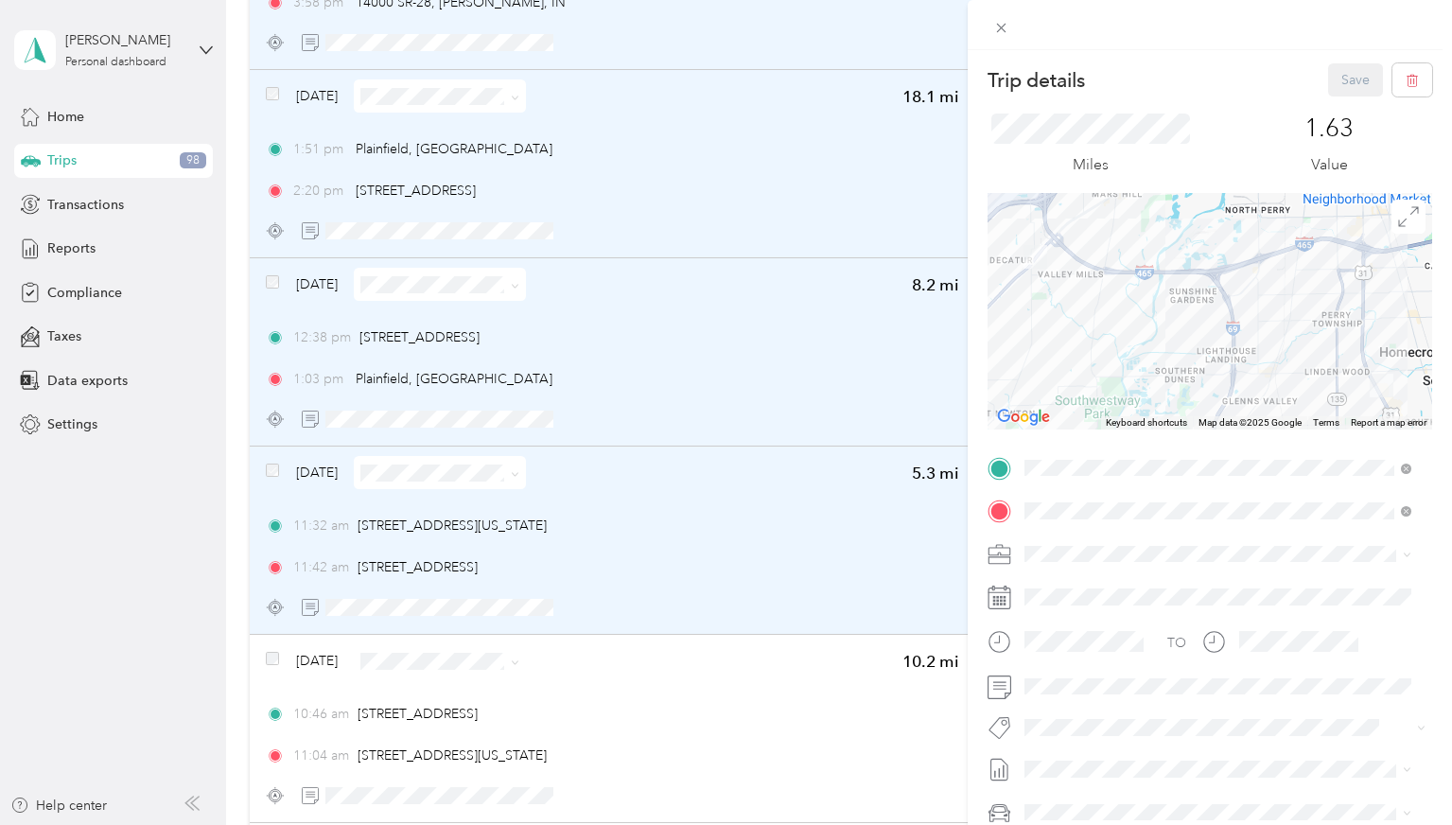
click at [275, 656] on div "Trip details Save This trip cannot be edited because it is either under review,…" at bounding box center [726, 412] width 1452 height 825
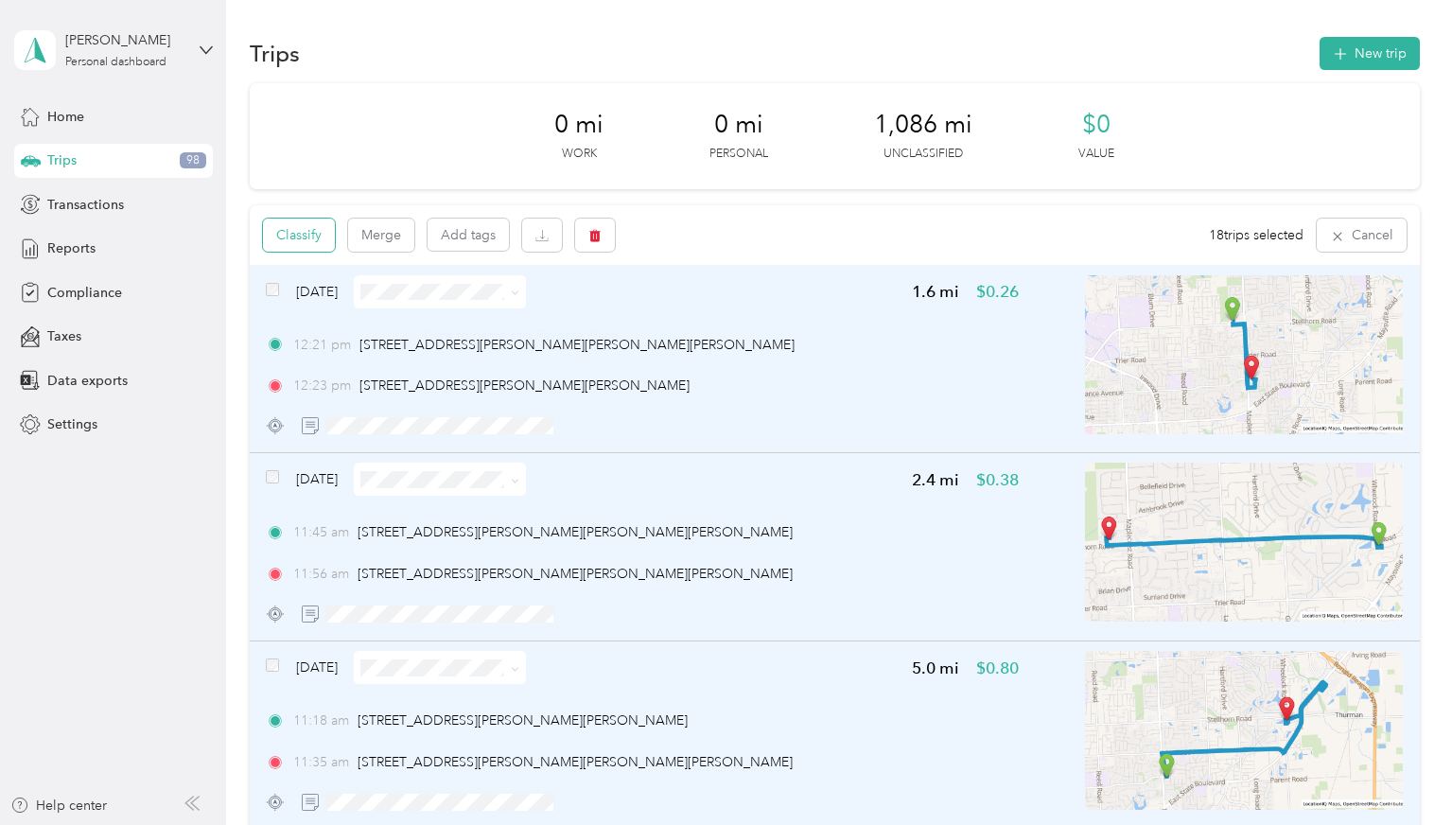
click at [313, 238] on button "Classify" at bounding box center [299, 234] width 72 height 33
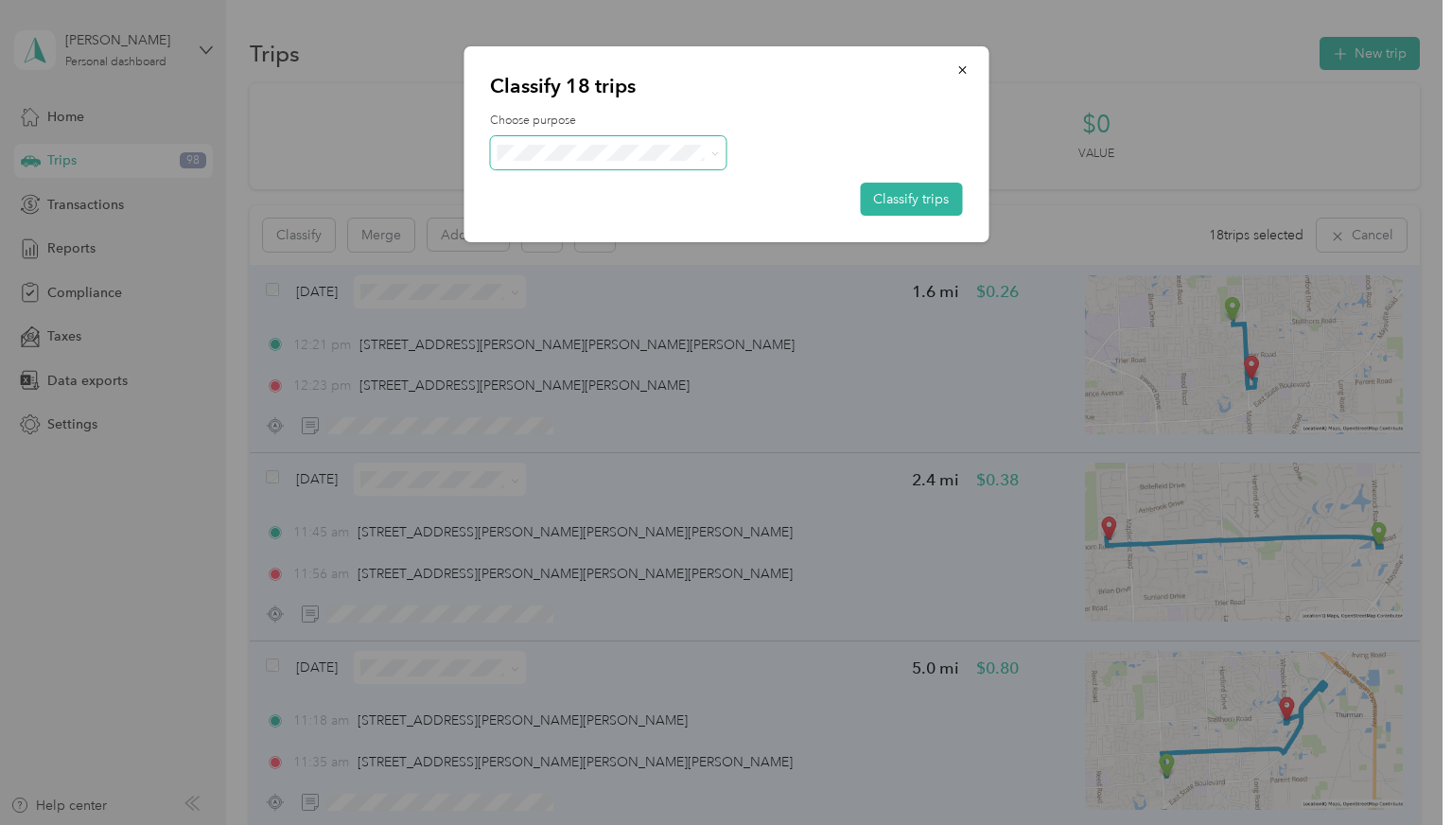
click at [643, 164] on span at bounding box center [608, 152] width 236 height 33
click at [707, 154] on span at bounding box center [712, 153] width 15 height 20
click at [599, 190] on span "Cavalier Distributing Company" at bounding box center [633, 186] width 192 height 20
click at [897, 200] on button "Classify trips" at bounding box center [911, 199] width 102 height 33
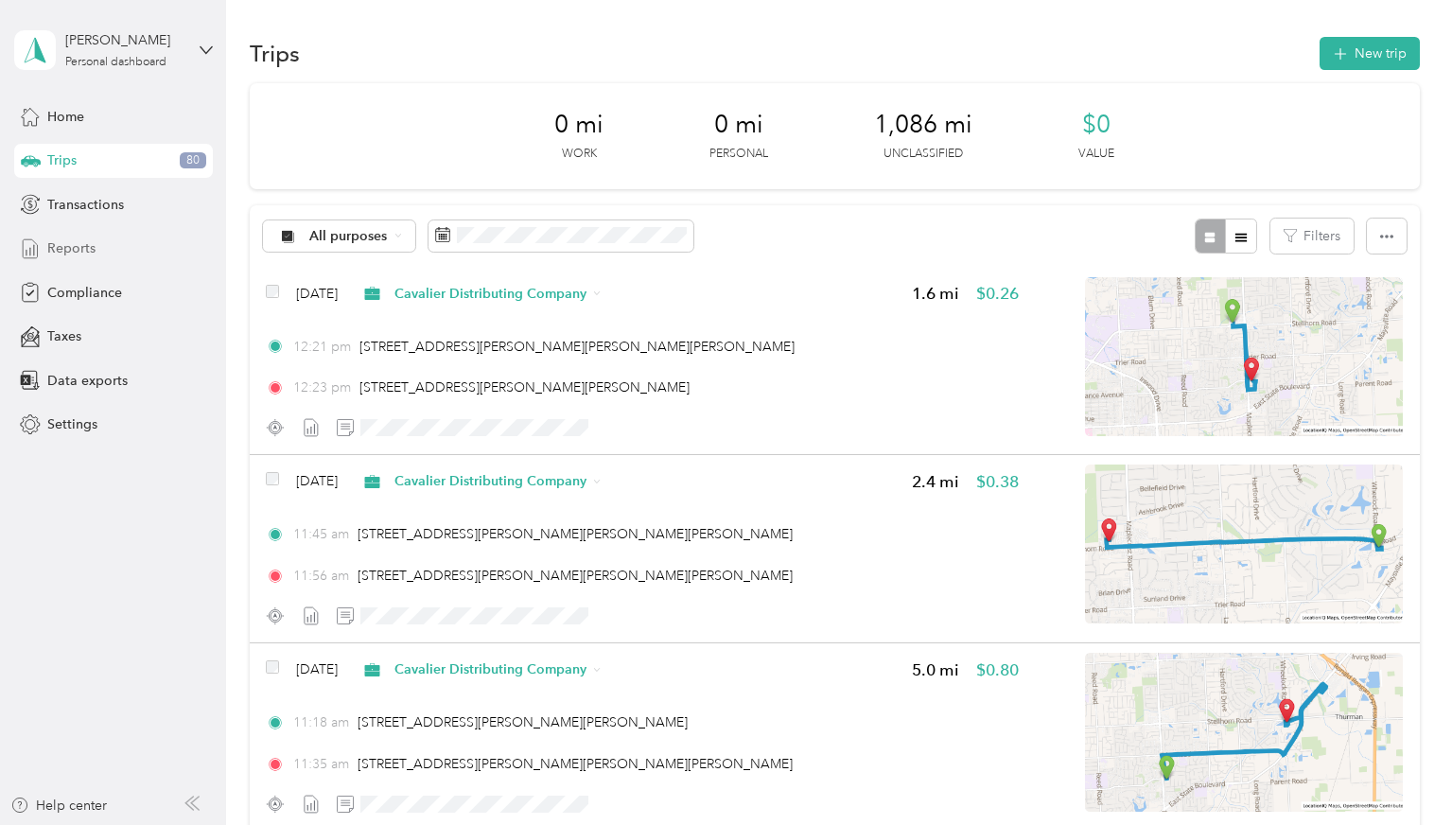
click at [68, 253] on span "Reports" at bounding box center [71, 248] width 48 height 20
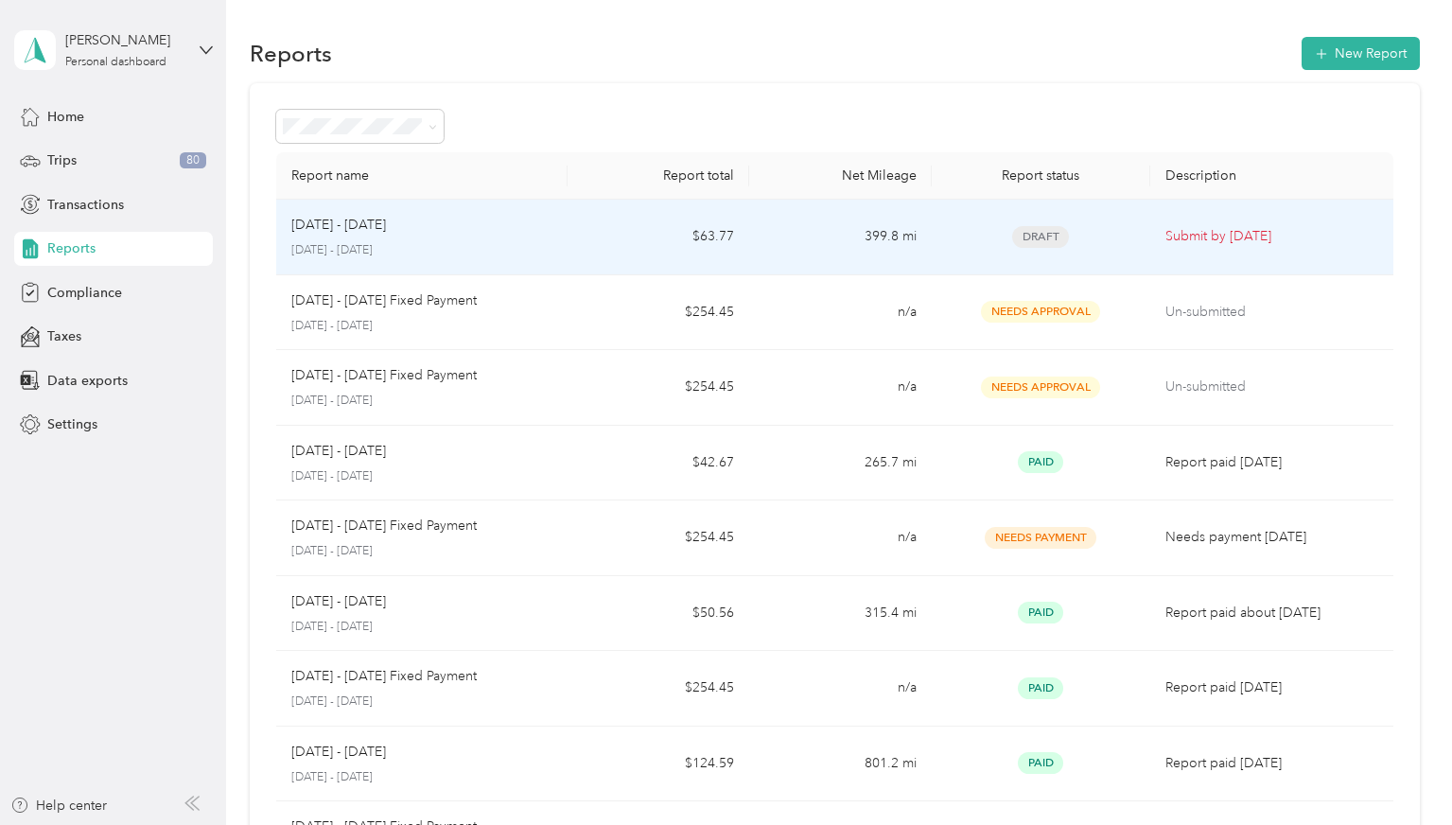
click at [1223, 230] on p "Submit by [DATE]" at bounding box center [1271, 236] width 213 height 21
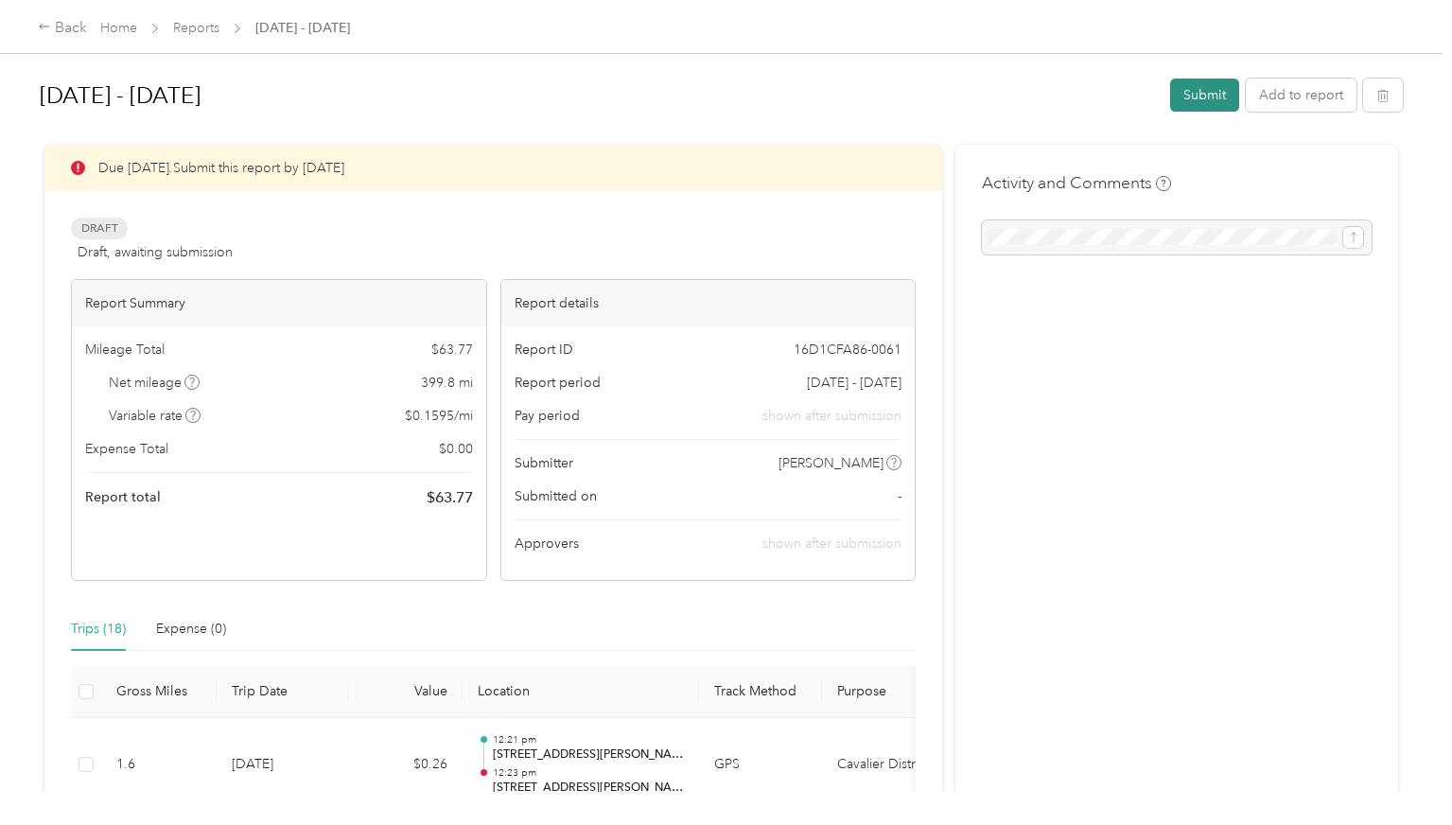
click at [1206, 93] on button "Submit" at bounding box center [1204, 95] width 69 height 33
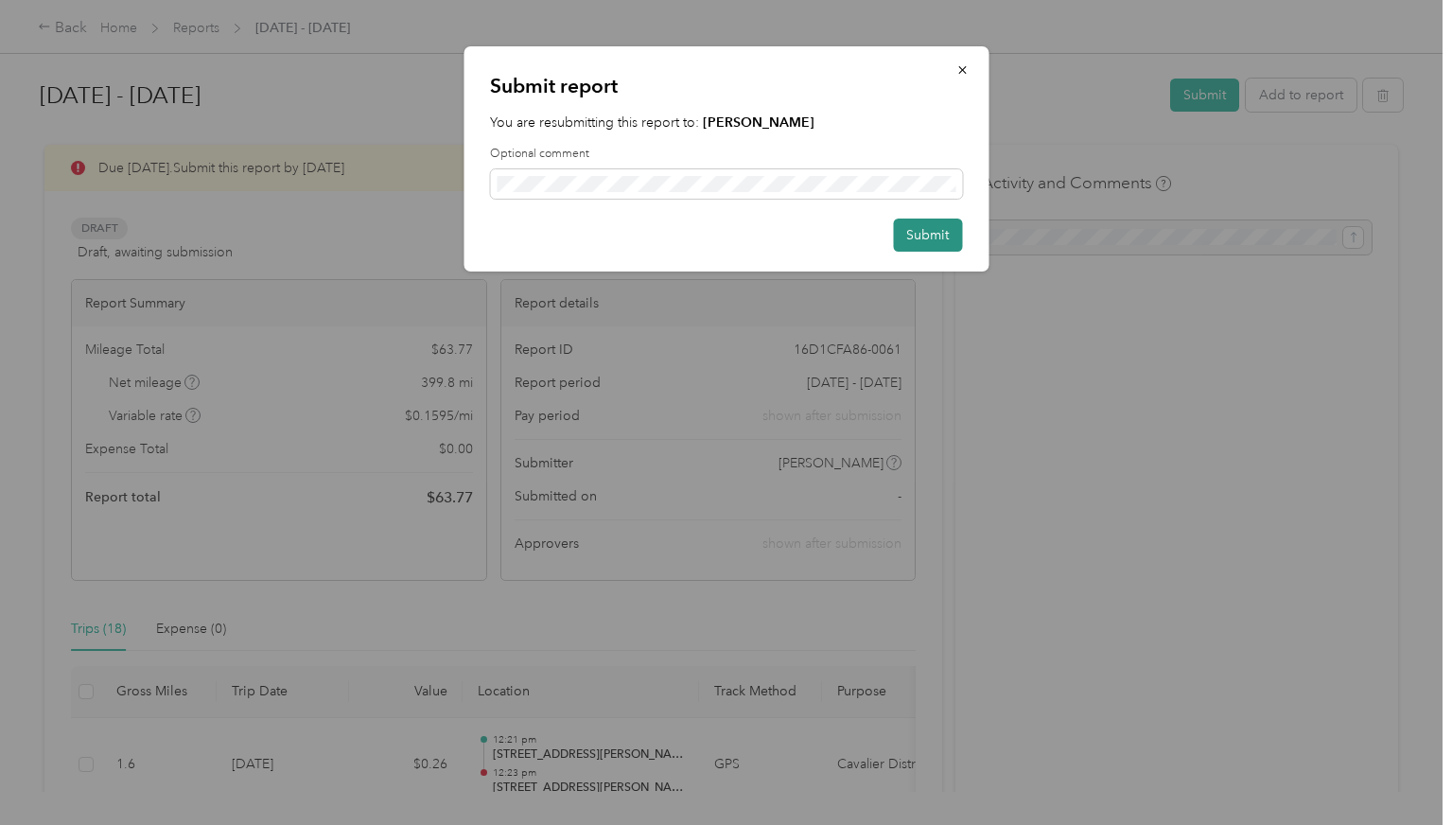
click at [916, 231] on button "Submit" at bounding box center [927, 234] width 69 height 33
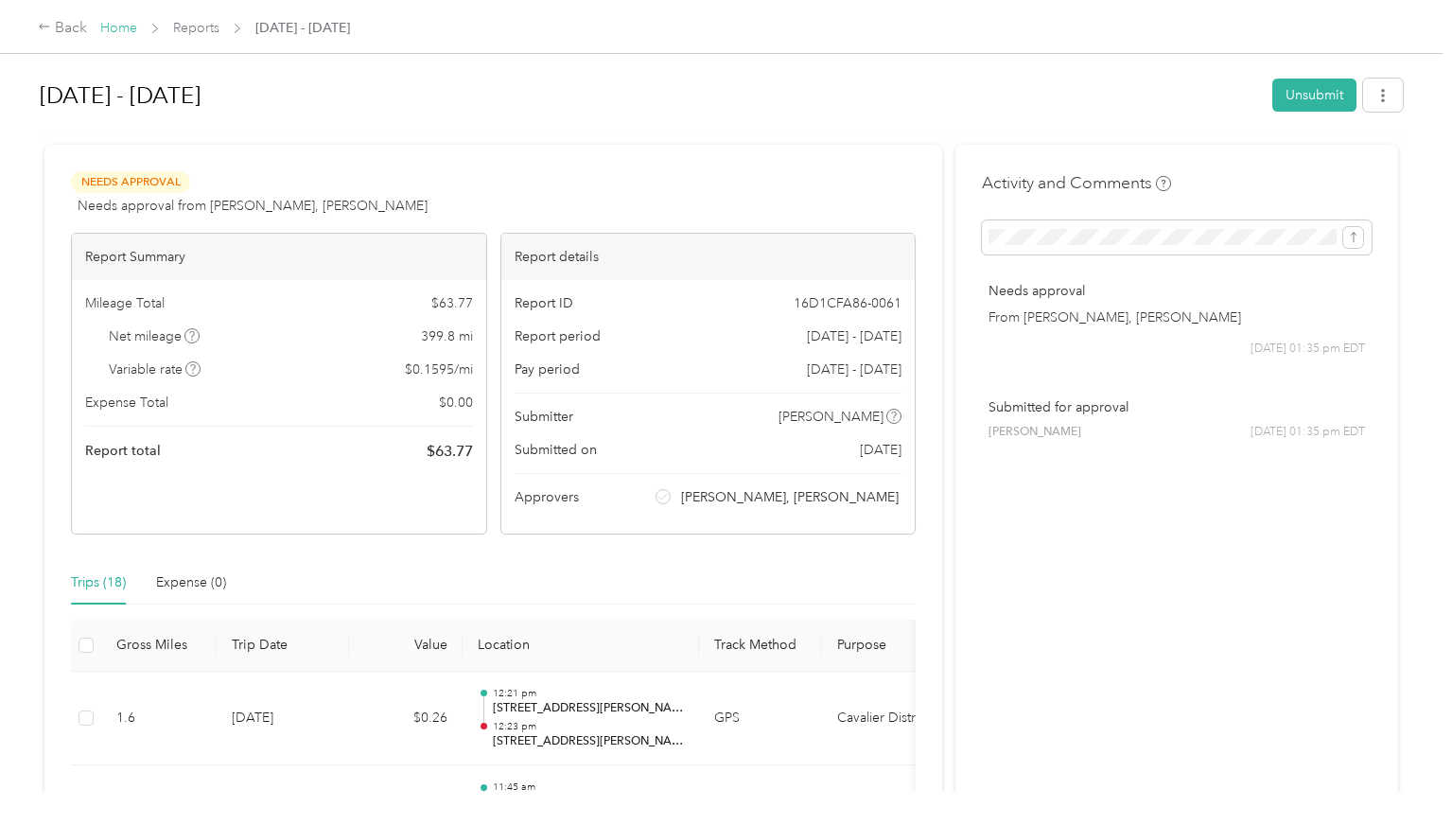
click at [109, 26] on link "Home" at bounding box center [118, 28] width 37 height 16
